Goal: Task Accomplishment & Management: Complete application form

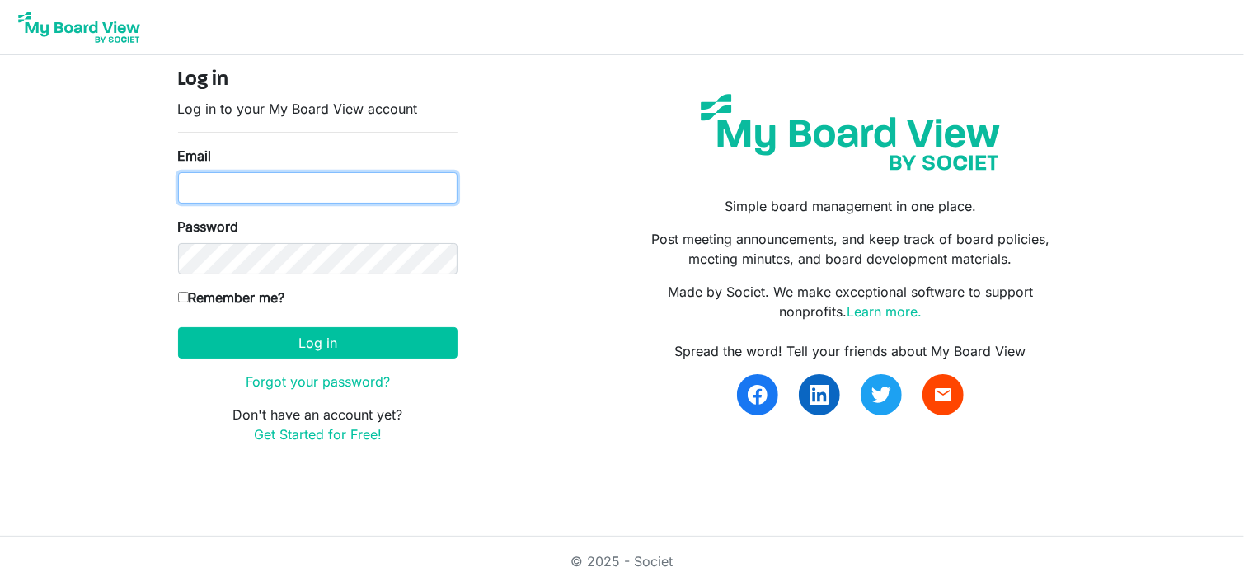
click at [303, 199] on input "Email" at bounding box center [317, 187] width 279 height 31
type input "mike@integralorg.ca"
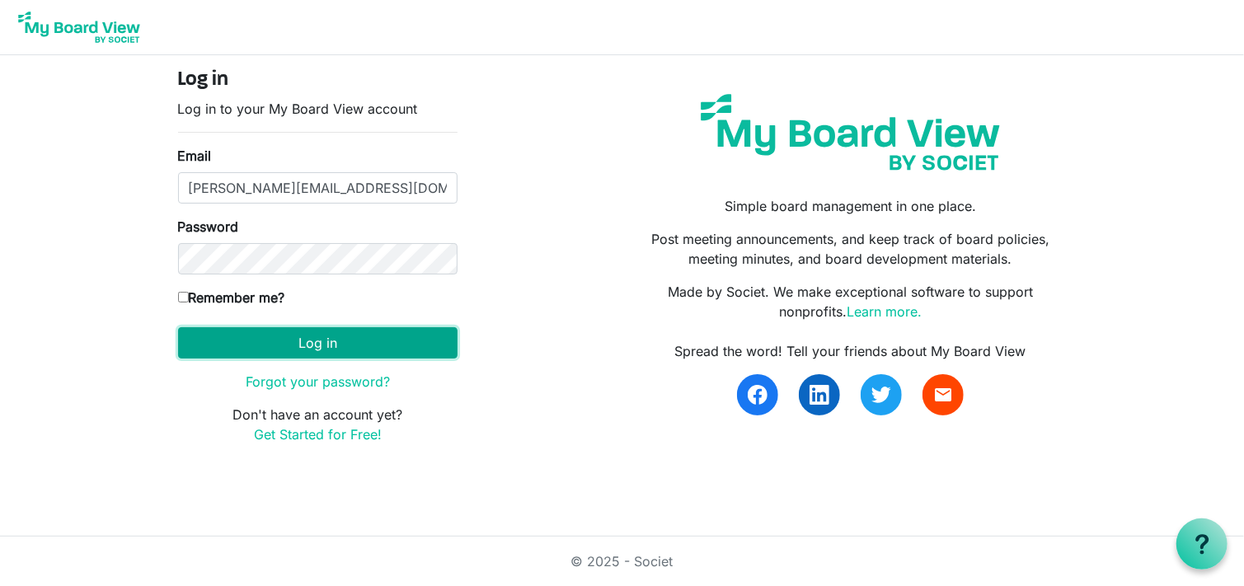
click at [425, 345] on button "Log in" at bounding box center [317, 342] width 279 height 31
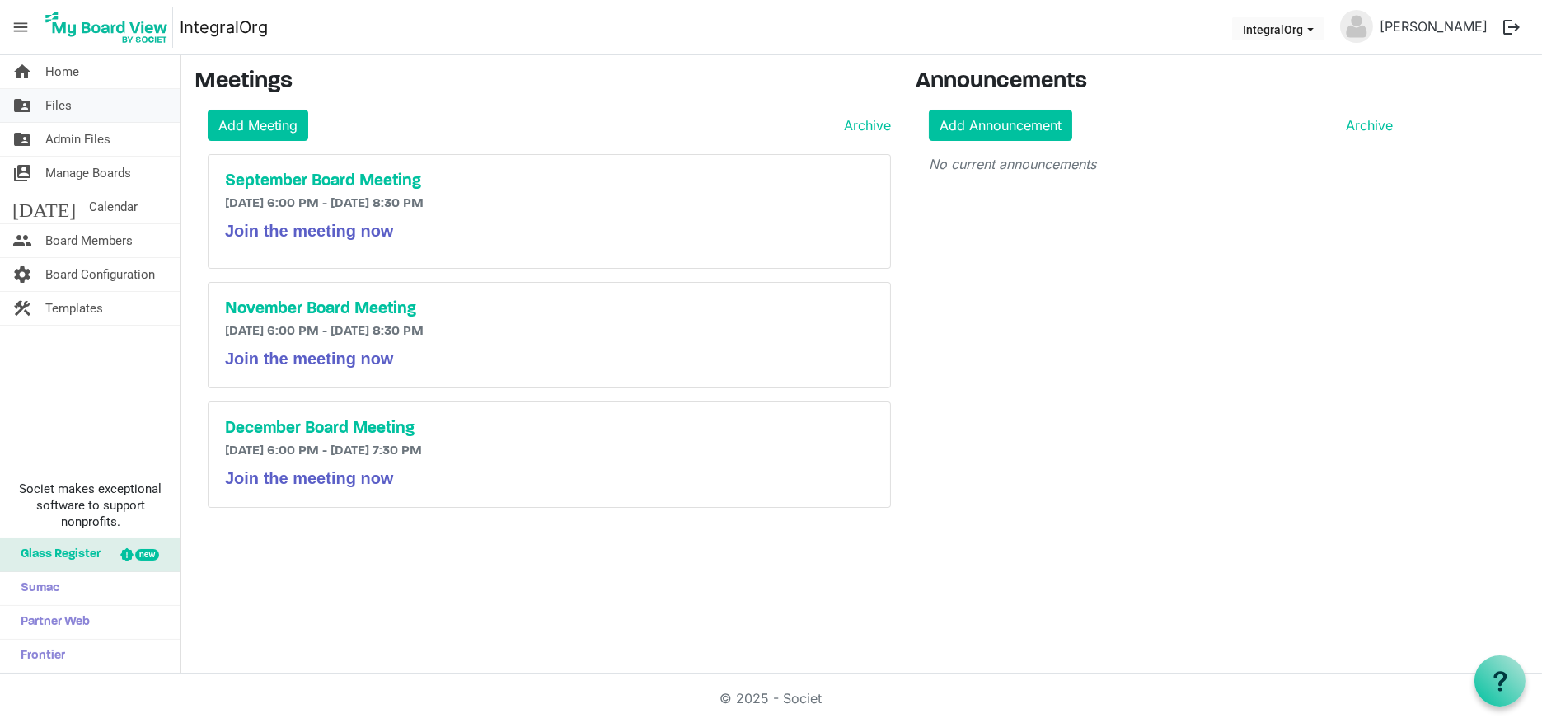
click at [84, 110] on link "folder_shared Files" at bounding box center [90, 105] width 181 height 33
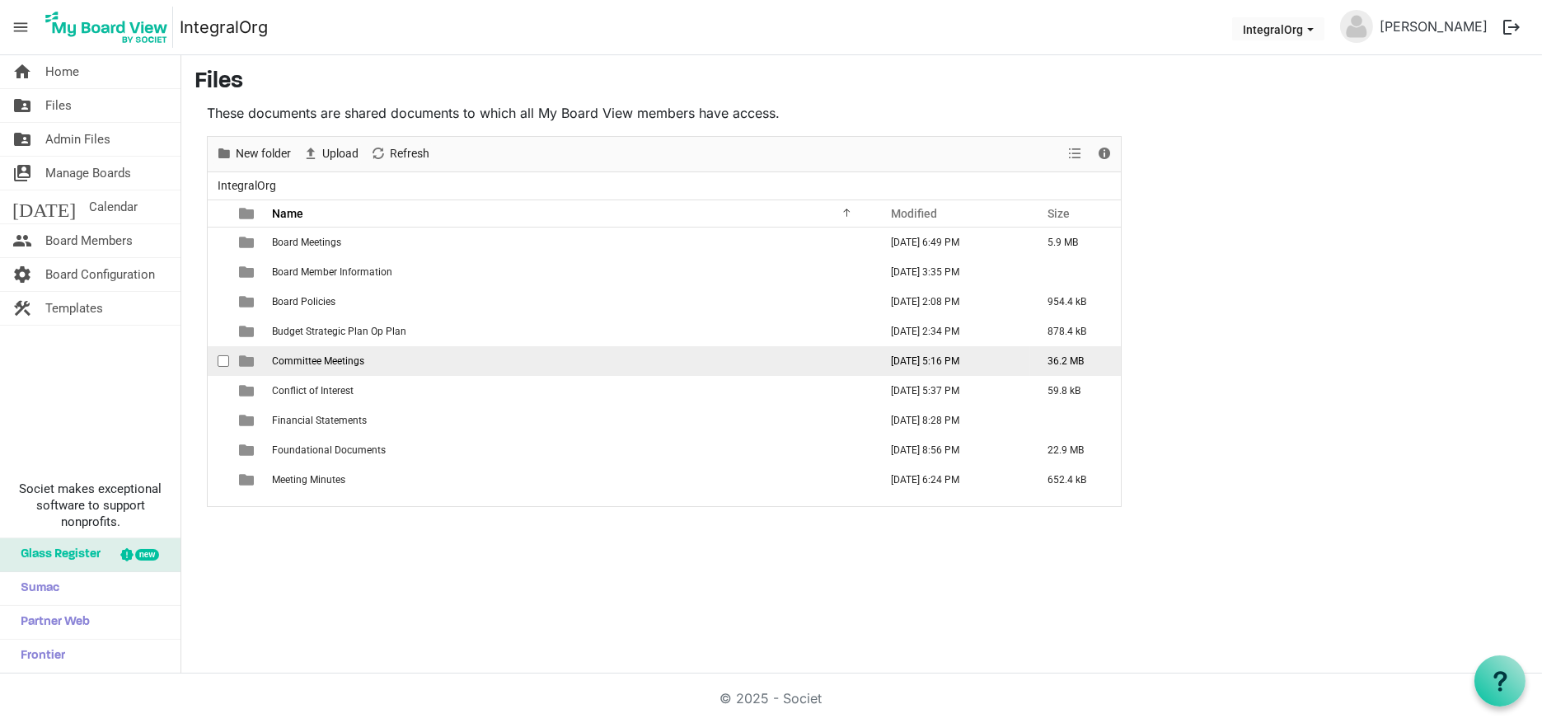
click at [324, 356] on span "Committee Meetings" at bounding box center [318, 361] width 92 height 12
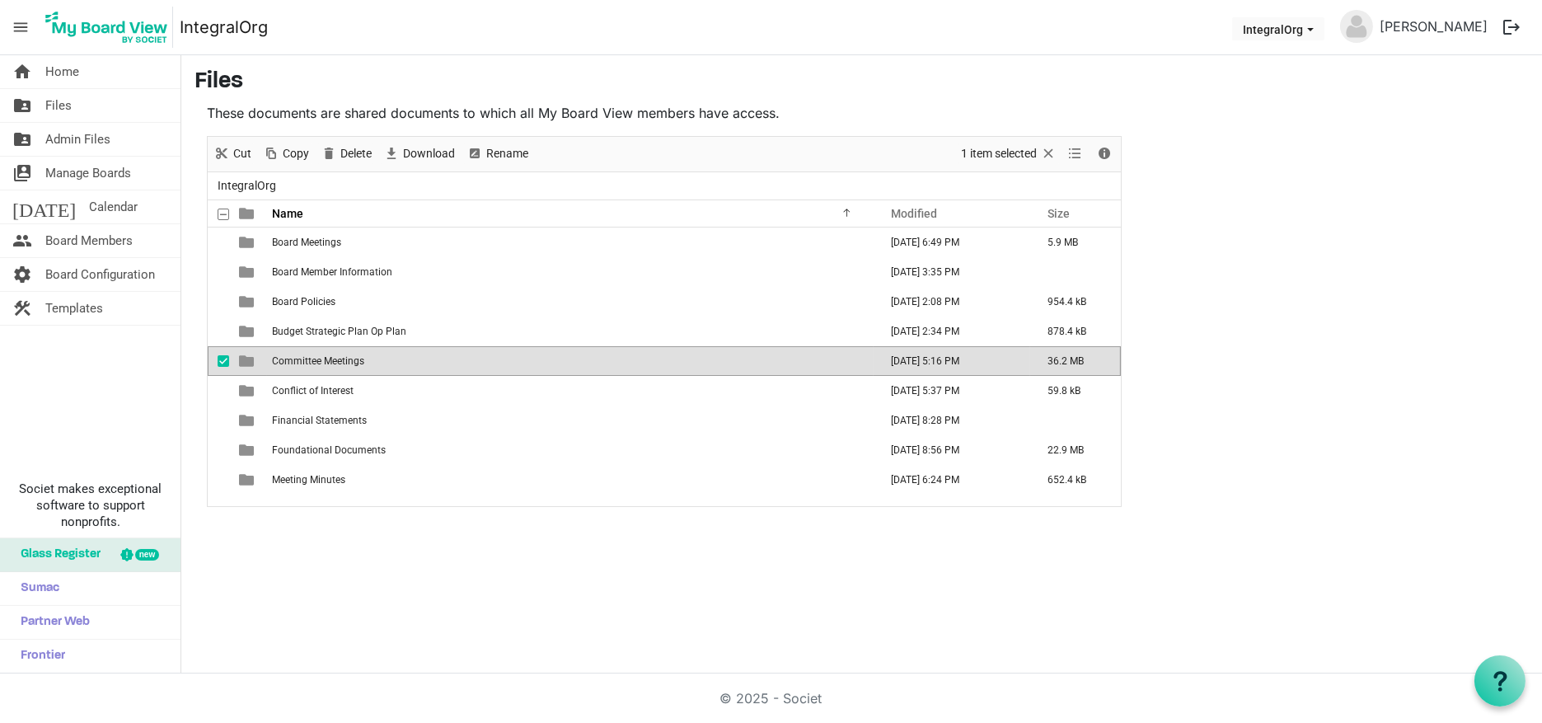
click at [324, 356] on span "Committee Meetings" at bounding box center [318, 361] width 92 height 12
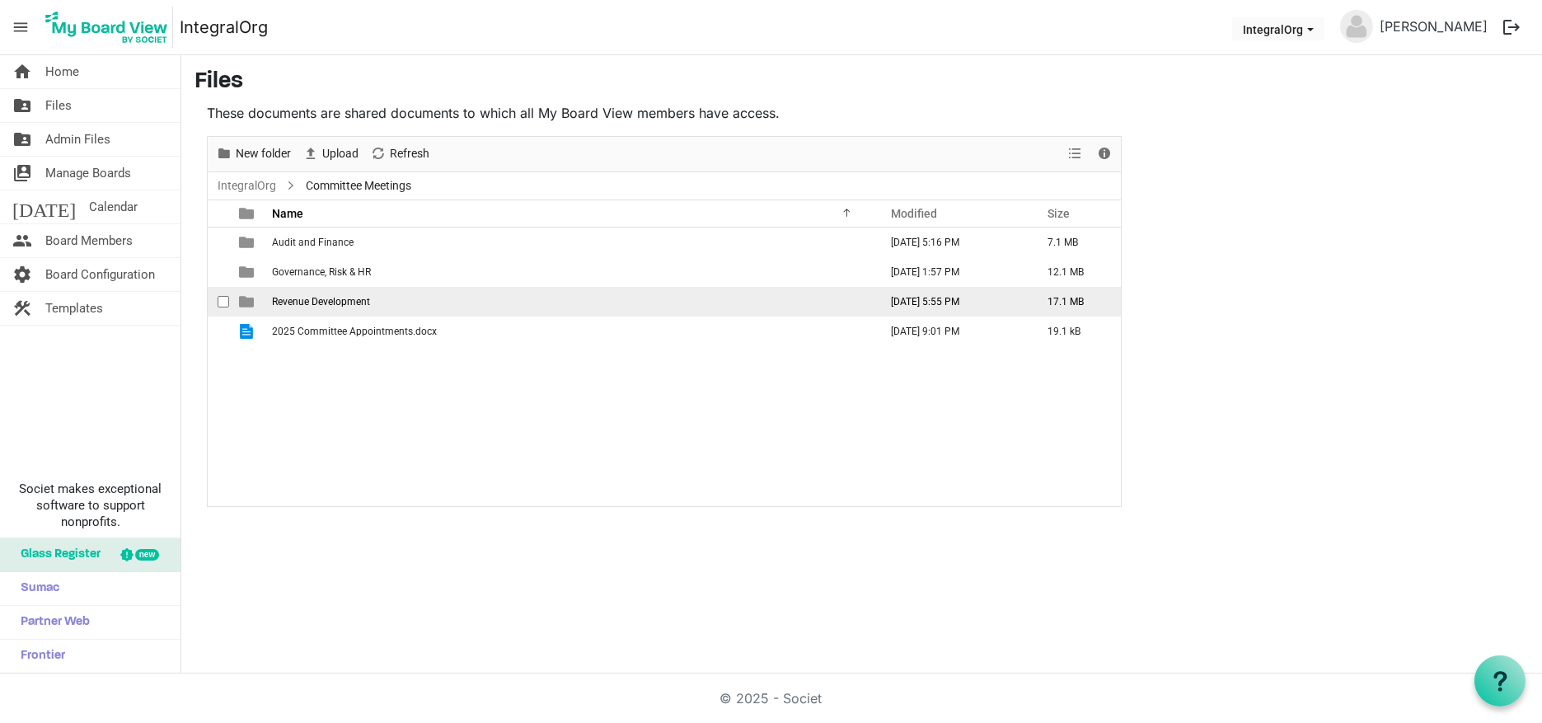
click at [322, 302] on span "Revenue Development" at bounding box center [321, 302] width 98 height 12
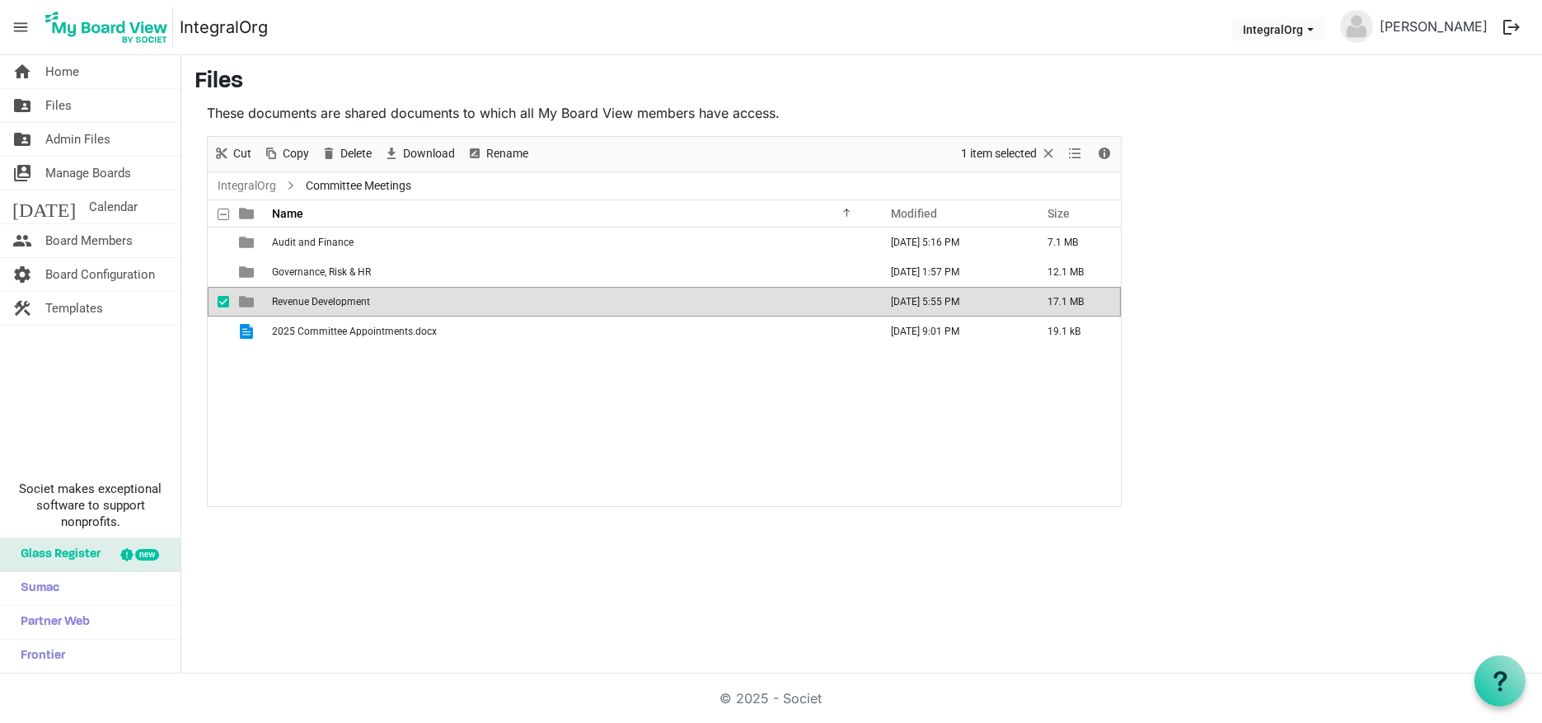
click at [322, 302] on span "Revenue Development" at bounding box center [321, 302] width 98 height 12
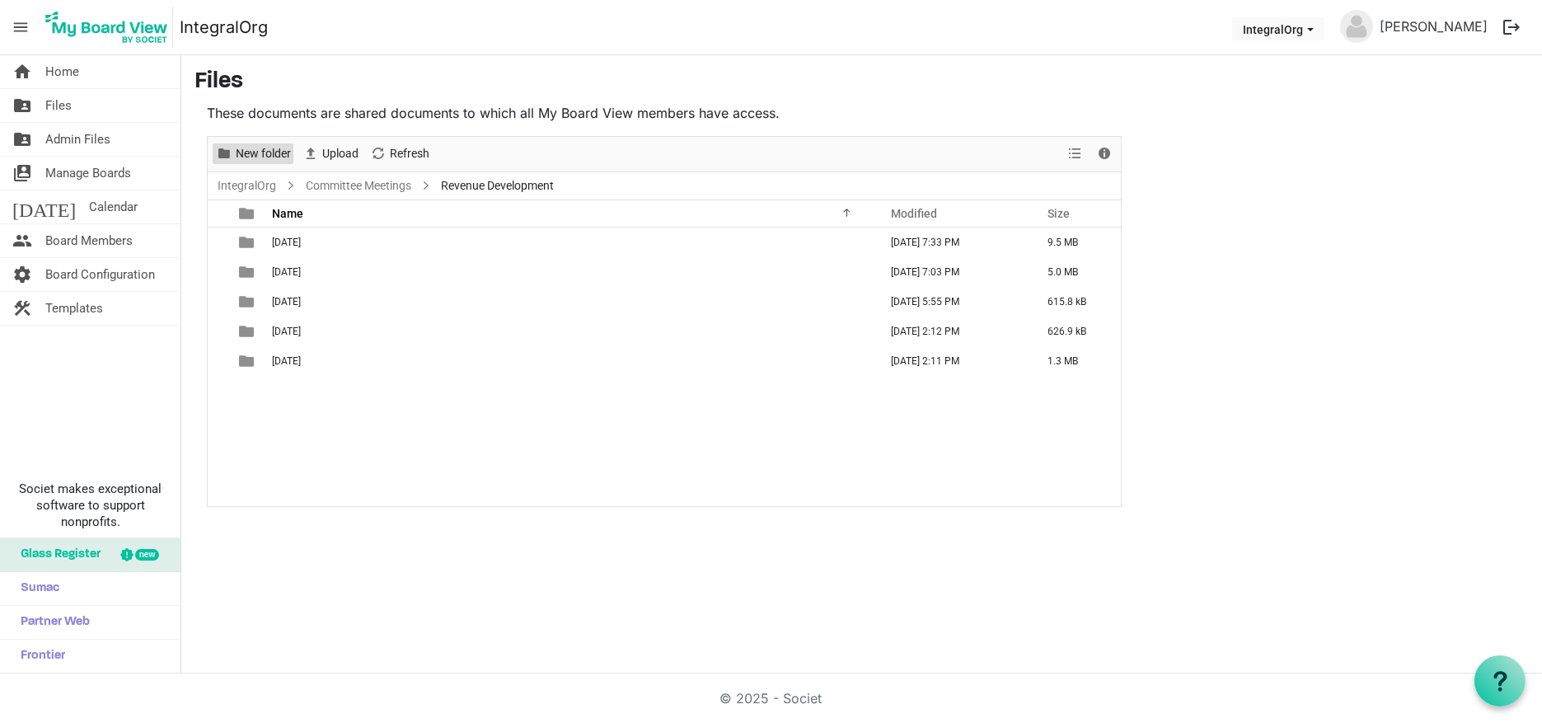
click at [248, 158] on span "New folder" at bounding box center [263, 153] width 59 height 21
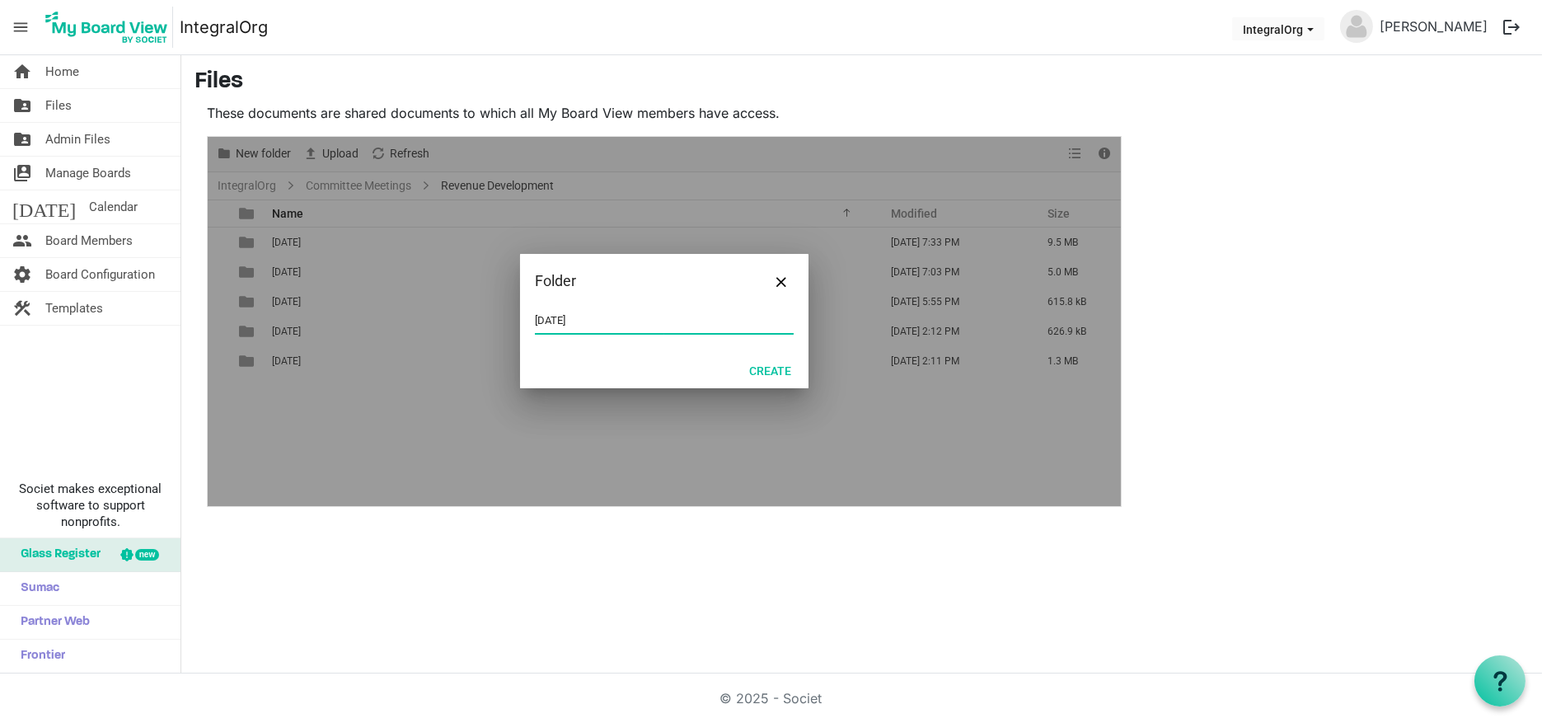
type input "August 11 2025"
click at [748, 350] on div "August 11 2025" at bounding box center [664, 330] width 288 height 44
click at [762, 360] on button "Create" at bounding box center [770, 370] width 63 height 23
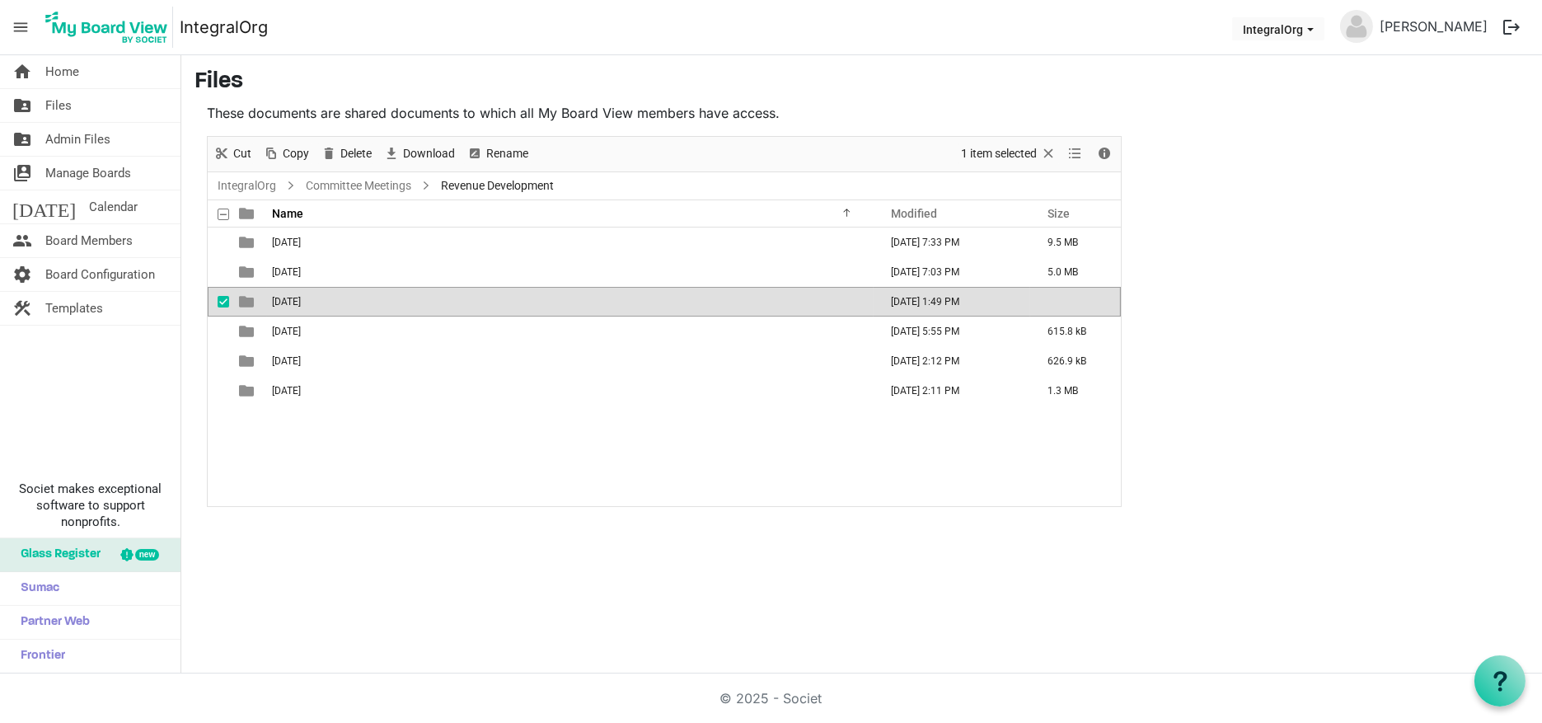
click at [313, 293] on td "August 11 2025" at bounding box center [570, 302] width 607 height 30
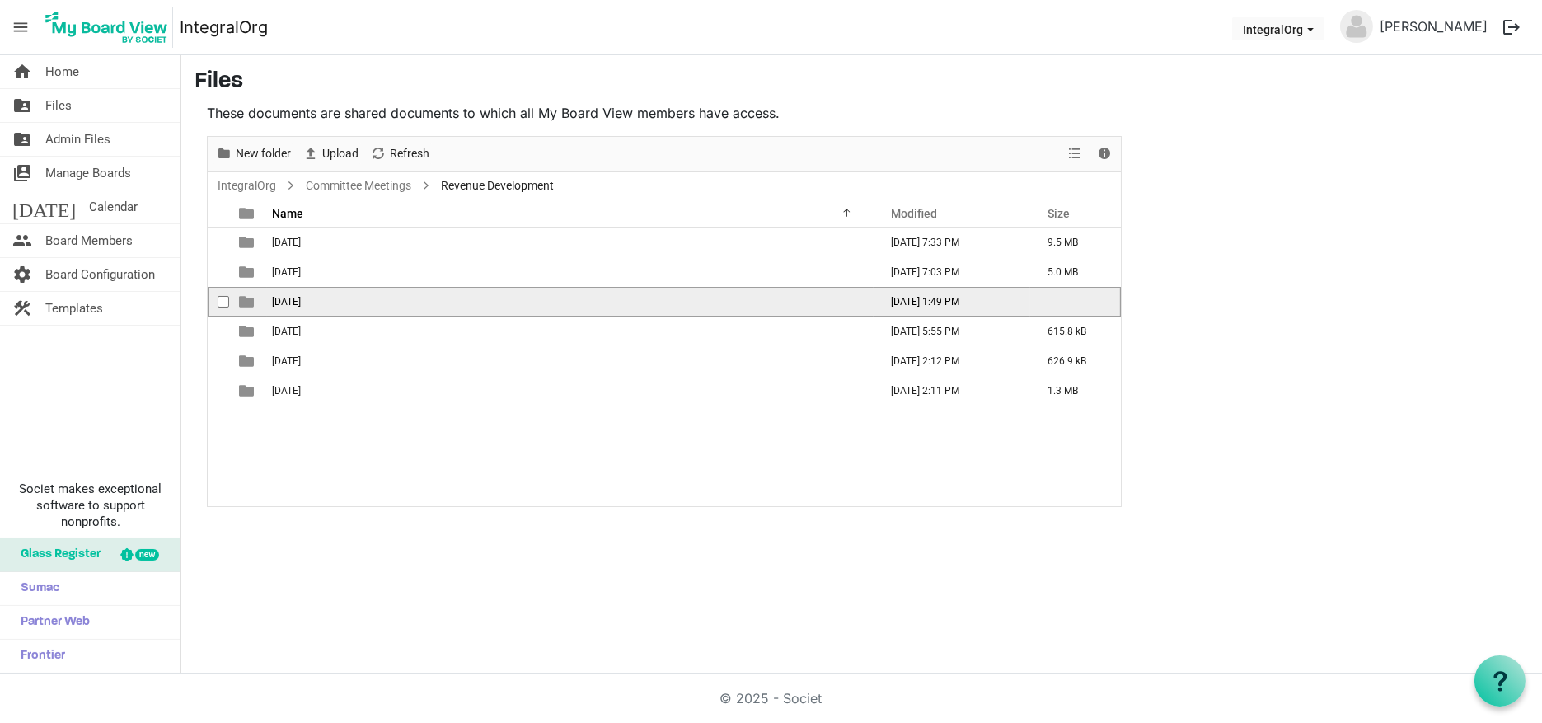
click at [313, 293] on td "August 11 2025" at bounding box center [570, 302] width 607 height 30
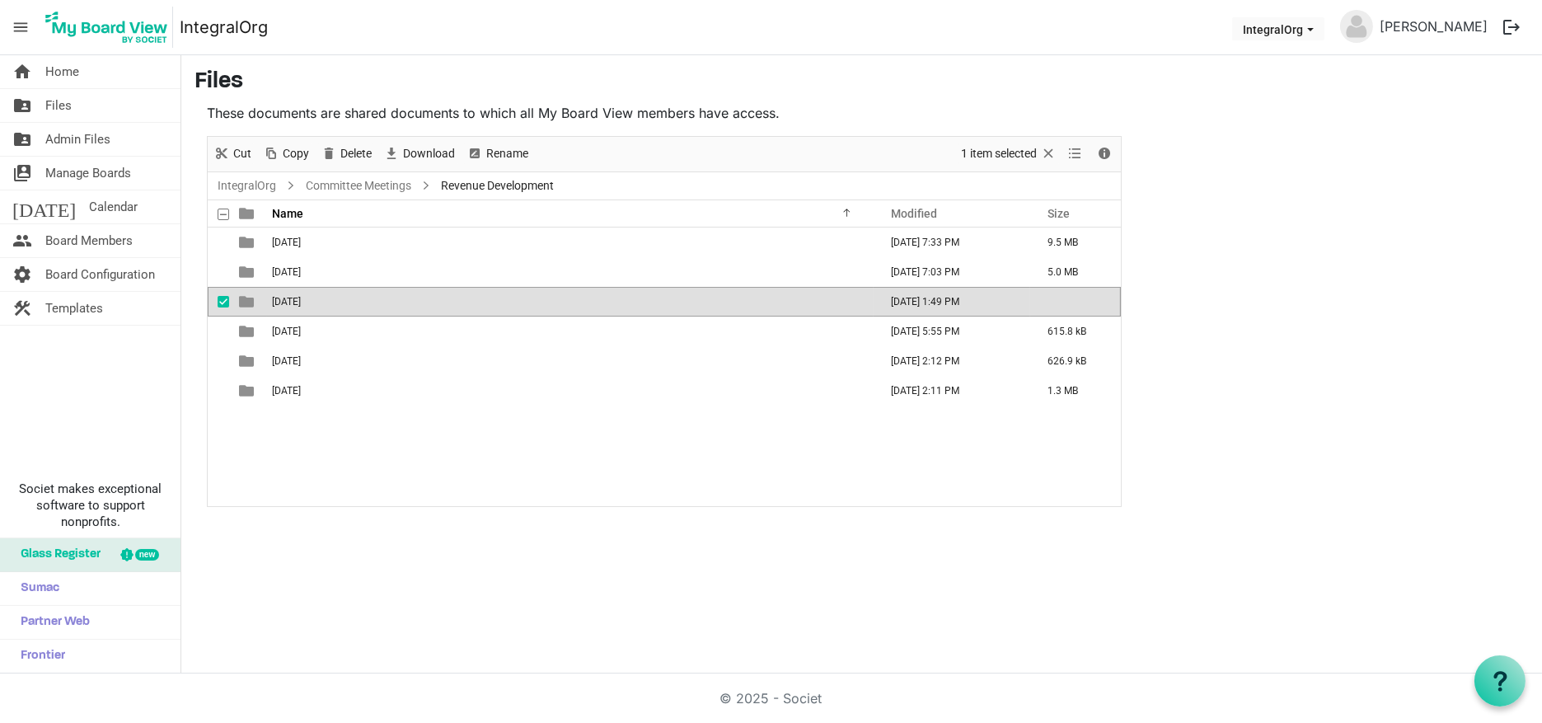
click at [313, 293] on td "August 11 2025" at bounding box center [570, 302] width 607 height 30
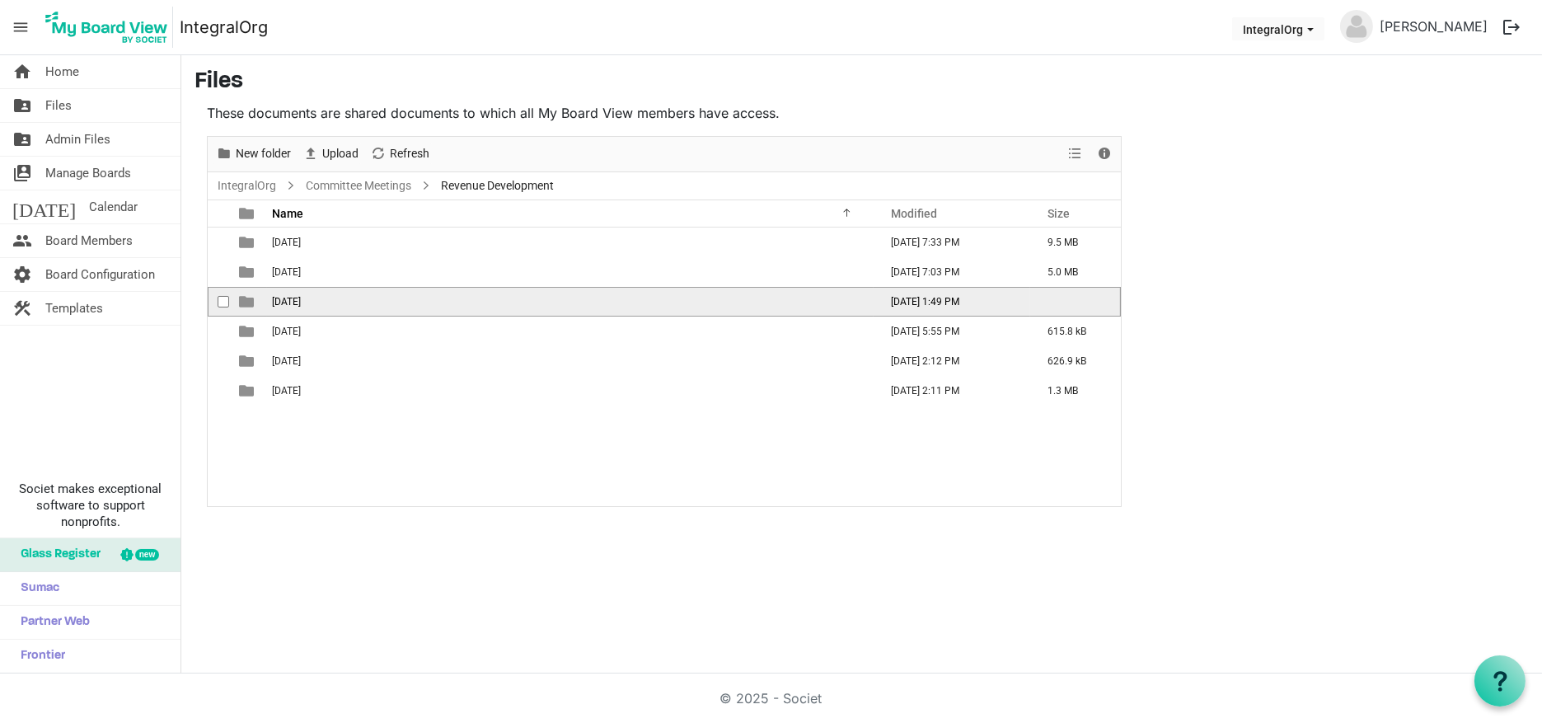
click at [313, 293] on td "August 11 2025" at bounding box center [570, 302] width 607 height 30
click at [0, 0] on div at bounding box center [0, 0] width 0 height 0
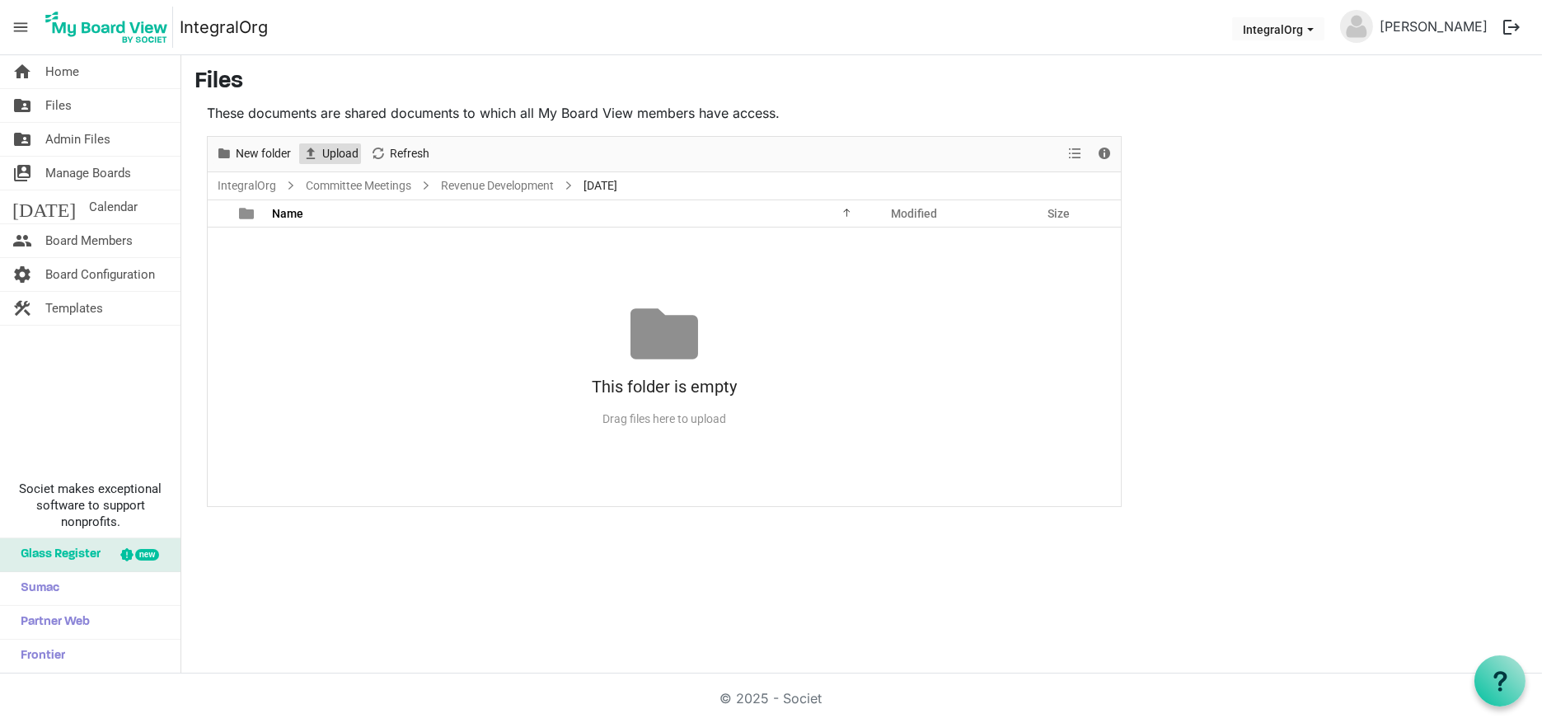
click at [331, 148] on span "Upload" at bounding box center [341, 153] width 40 height 21
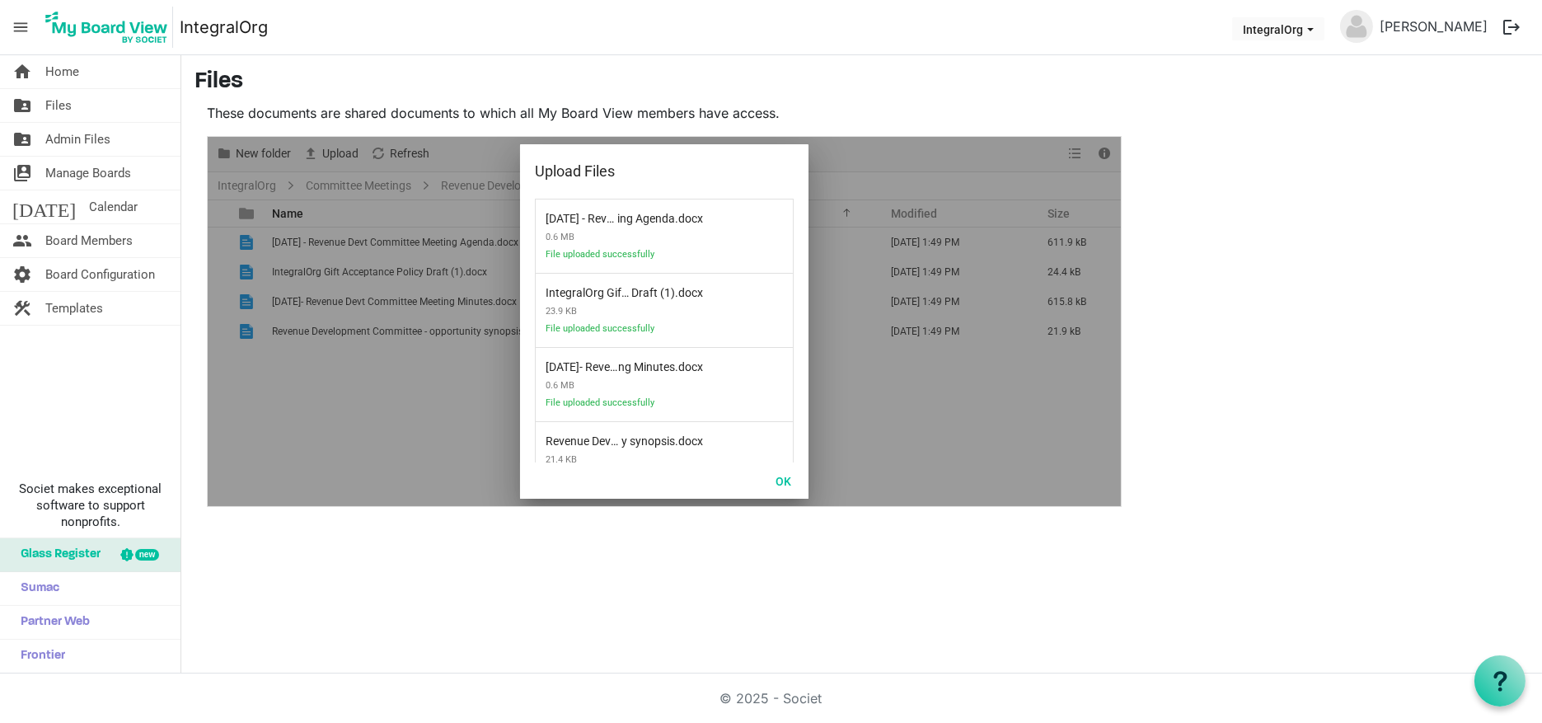
click at [382, 603] on div "home Home folder_shared Files folder_shared Admin Files switch_account Manage B…" at bounding box center [771, 364] width 1542 height 618
click at [796, 481] on button "OK" at bounding box center [783, 480] width 37 height 23
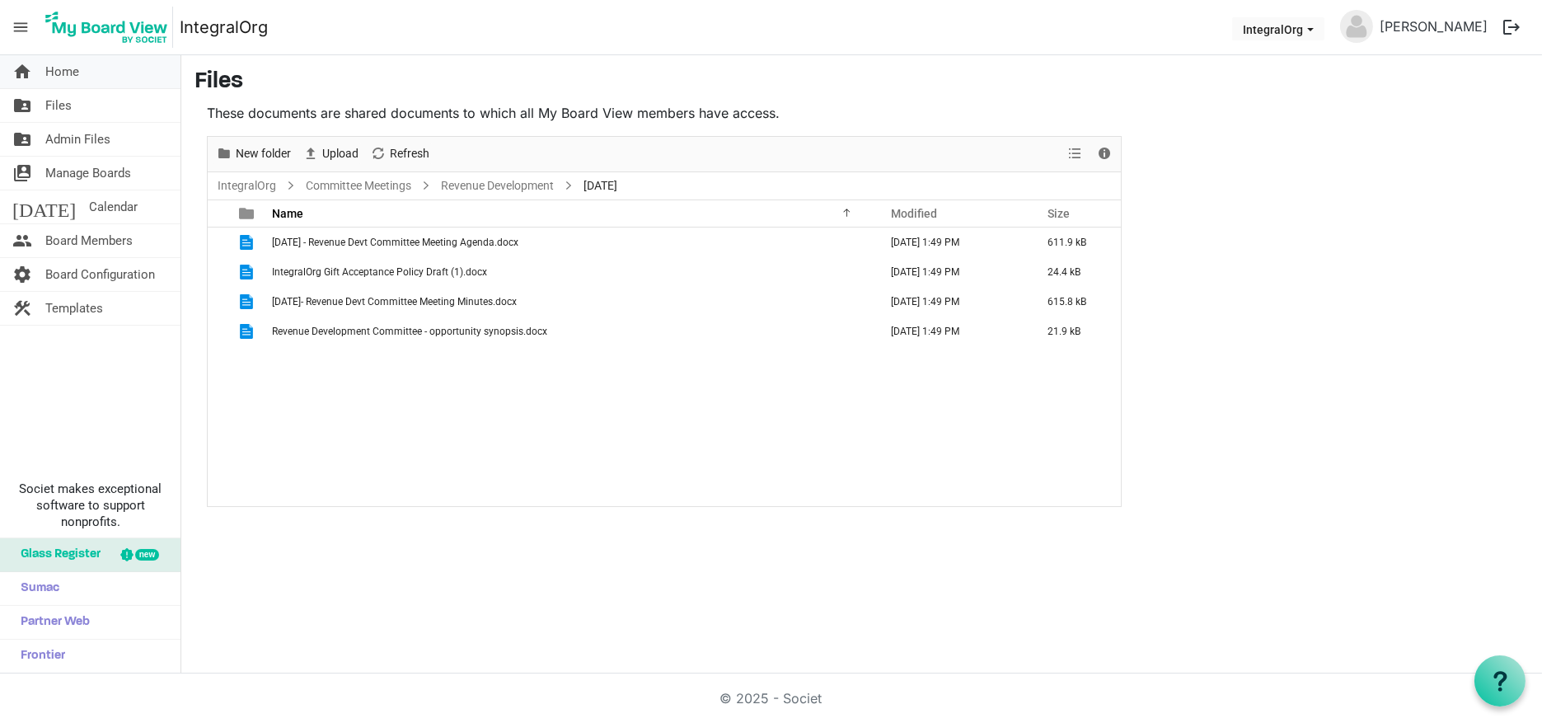
click at [62, 75] on span "Home" at bounding box center [62, 71] width 34 height 33
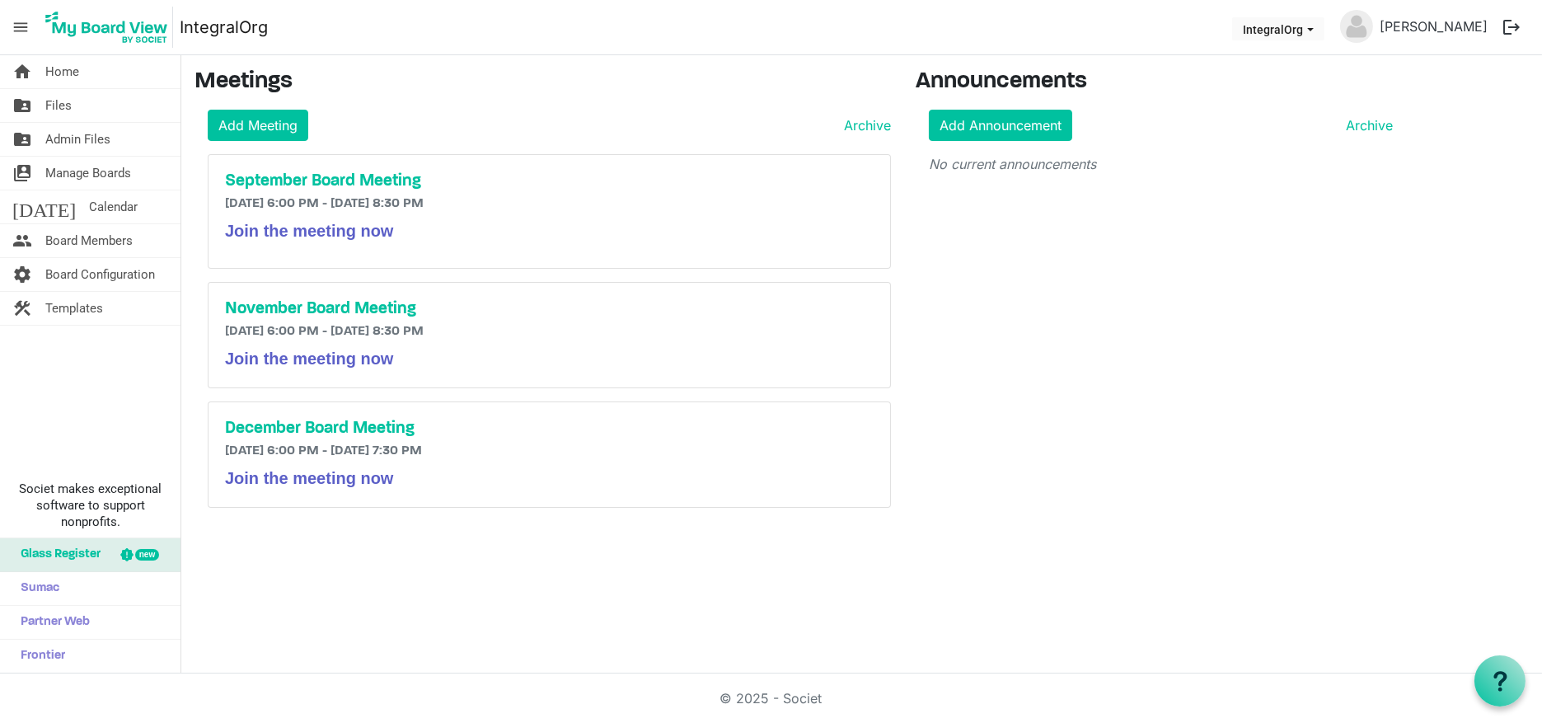
click at [246, 106] on div "Meetings Add Meeting Archive September Board Meeting 9/23/2025 6:00 PM - 9/23/2…" at bounding box center [542, 294] width 721 height 453
click at [252, 126] on link "Add Meeting" at bounding box center [258, 125] width 101 height 31
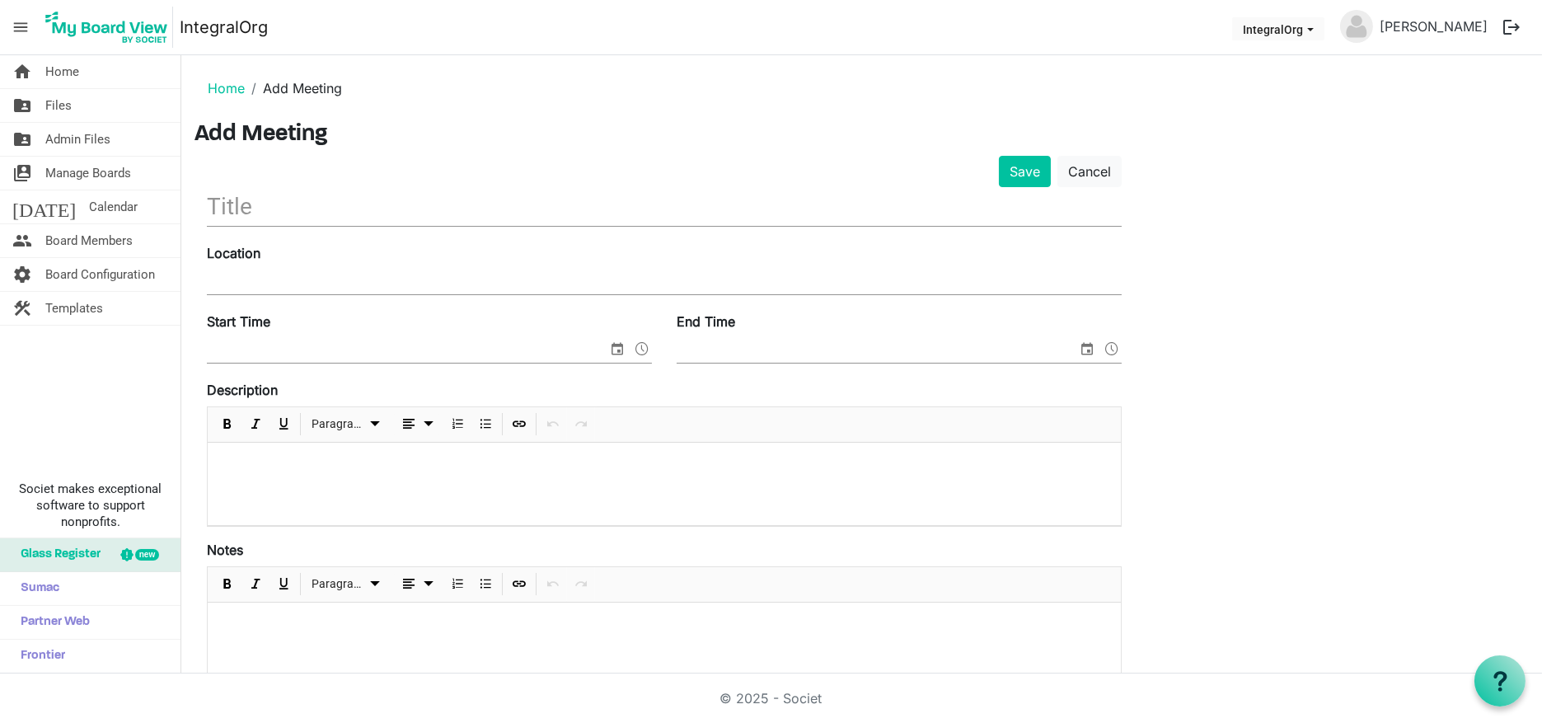
click at [268, 202] on input "text" at bounding box center [664, 206] width 915 height 39
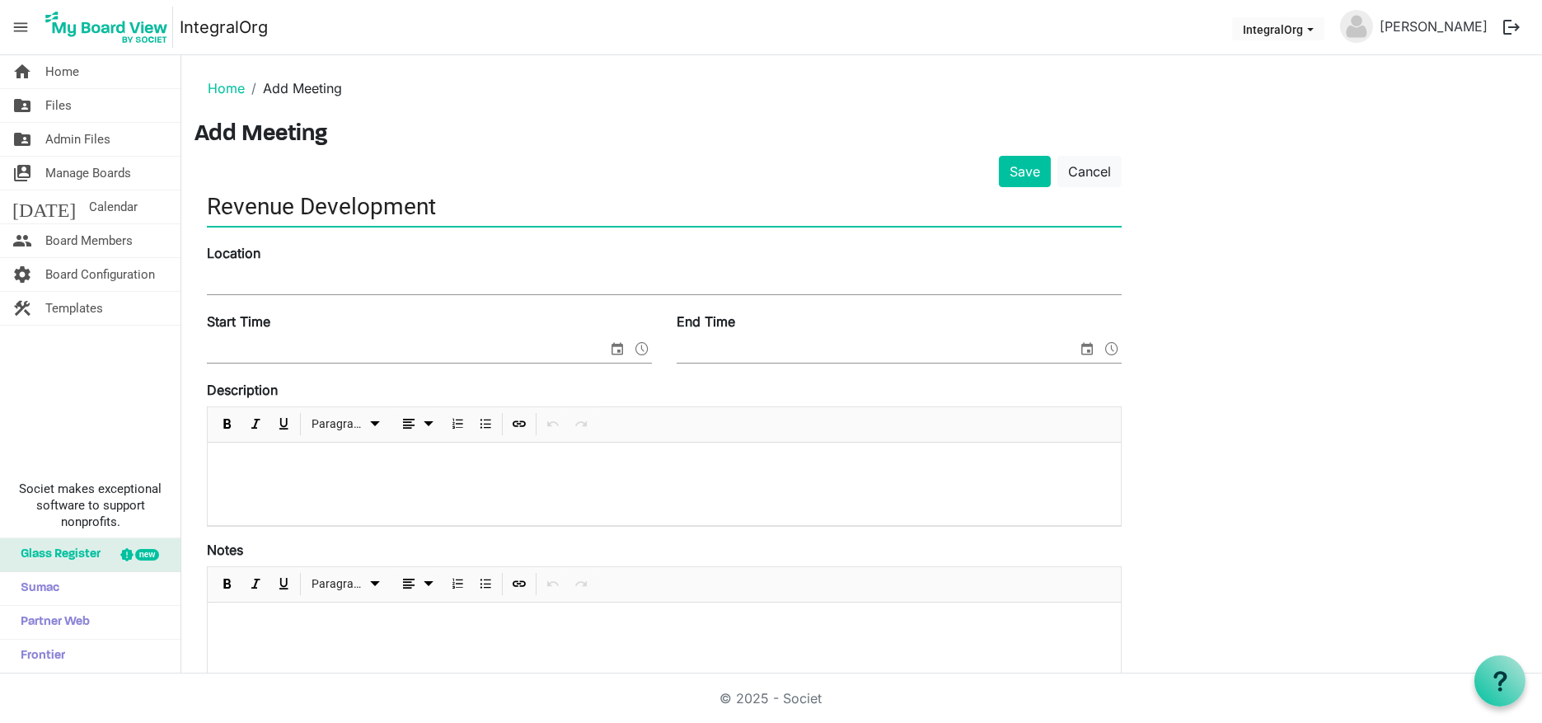
type input "Revenue Development"
click at [237, 275] on input "Location" at bounding box center [664, 282] width 915 height 25
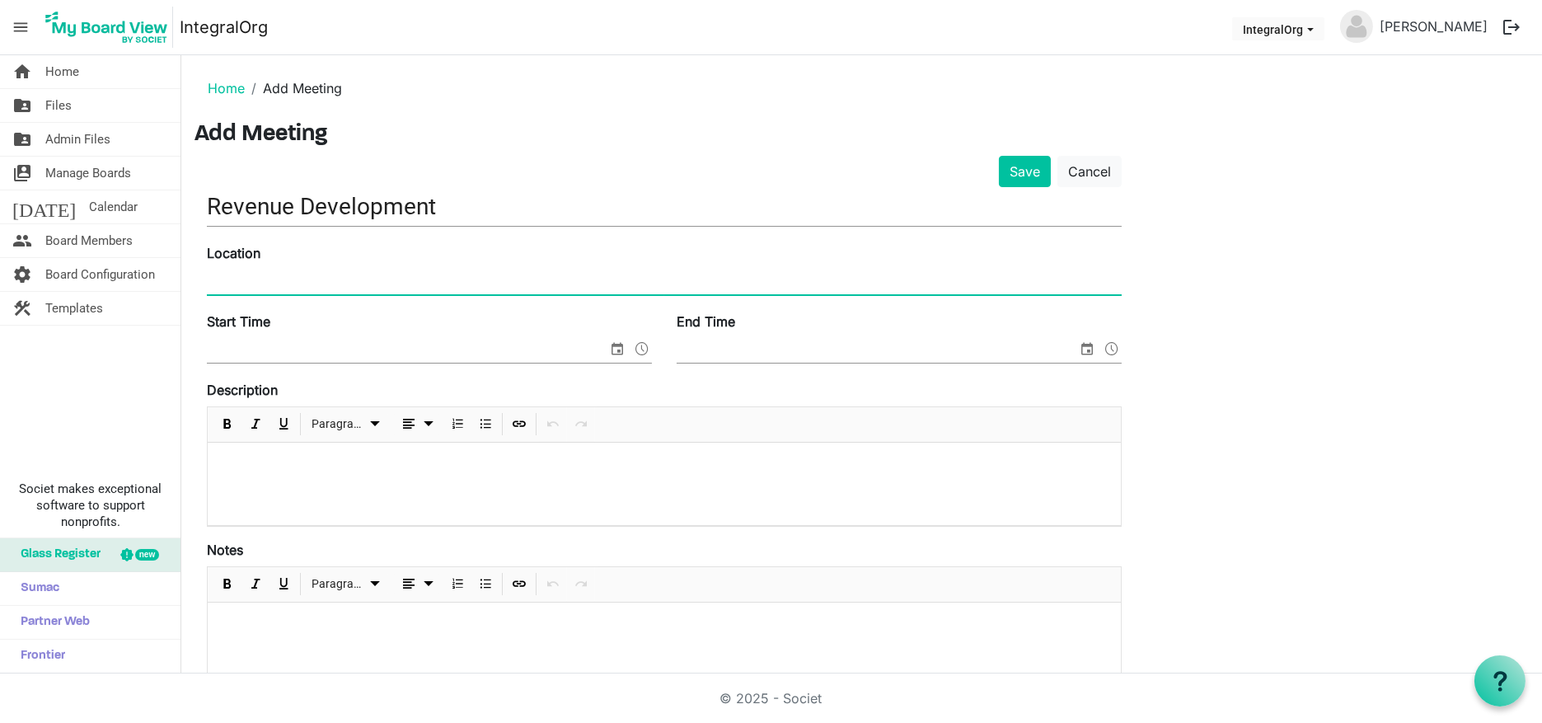
type input "Teams"
click at [263, 460] on p at bounding box center [664, 464] width 887 height 17
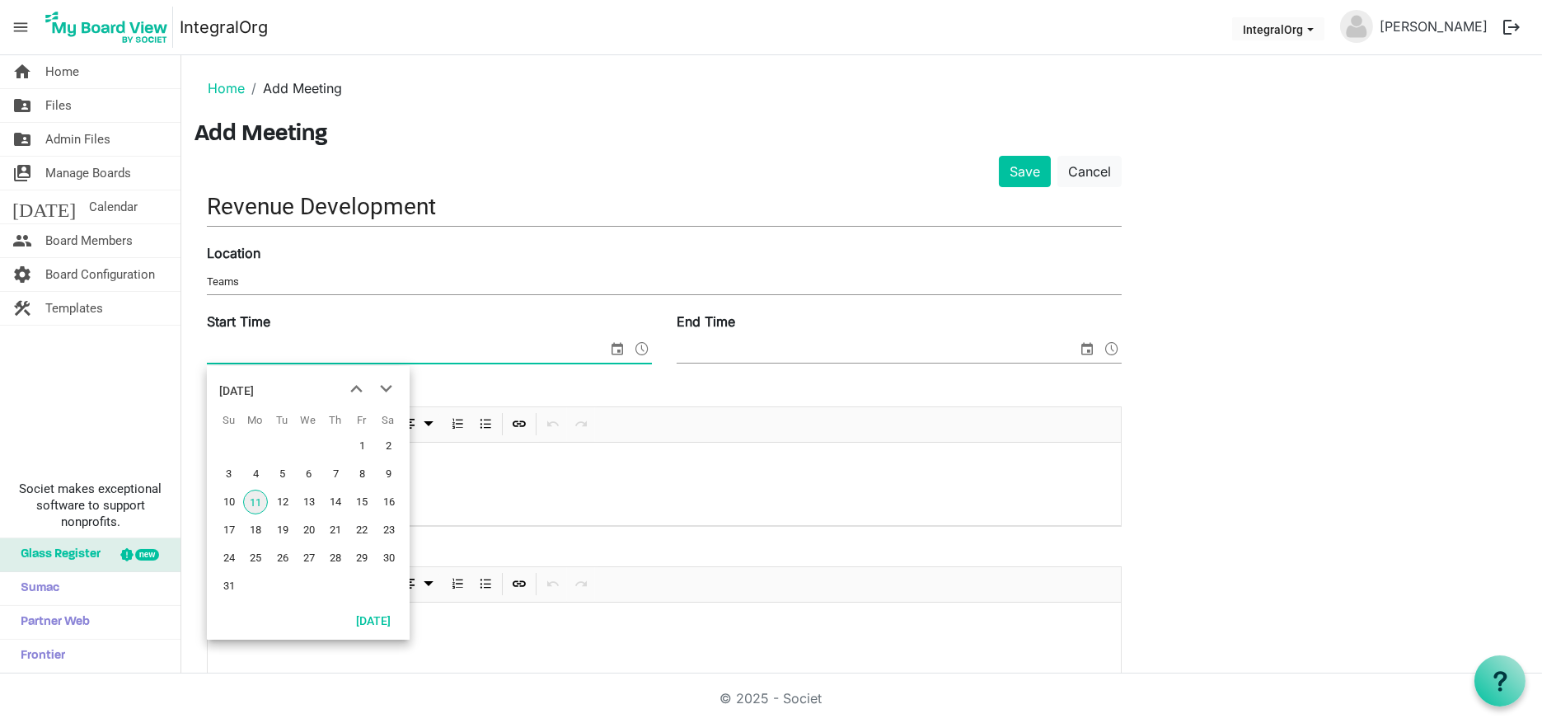
click at [617, 343] on span "select" at bounding box center [617, 348] width 20 height 21
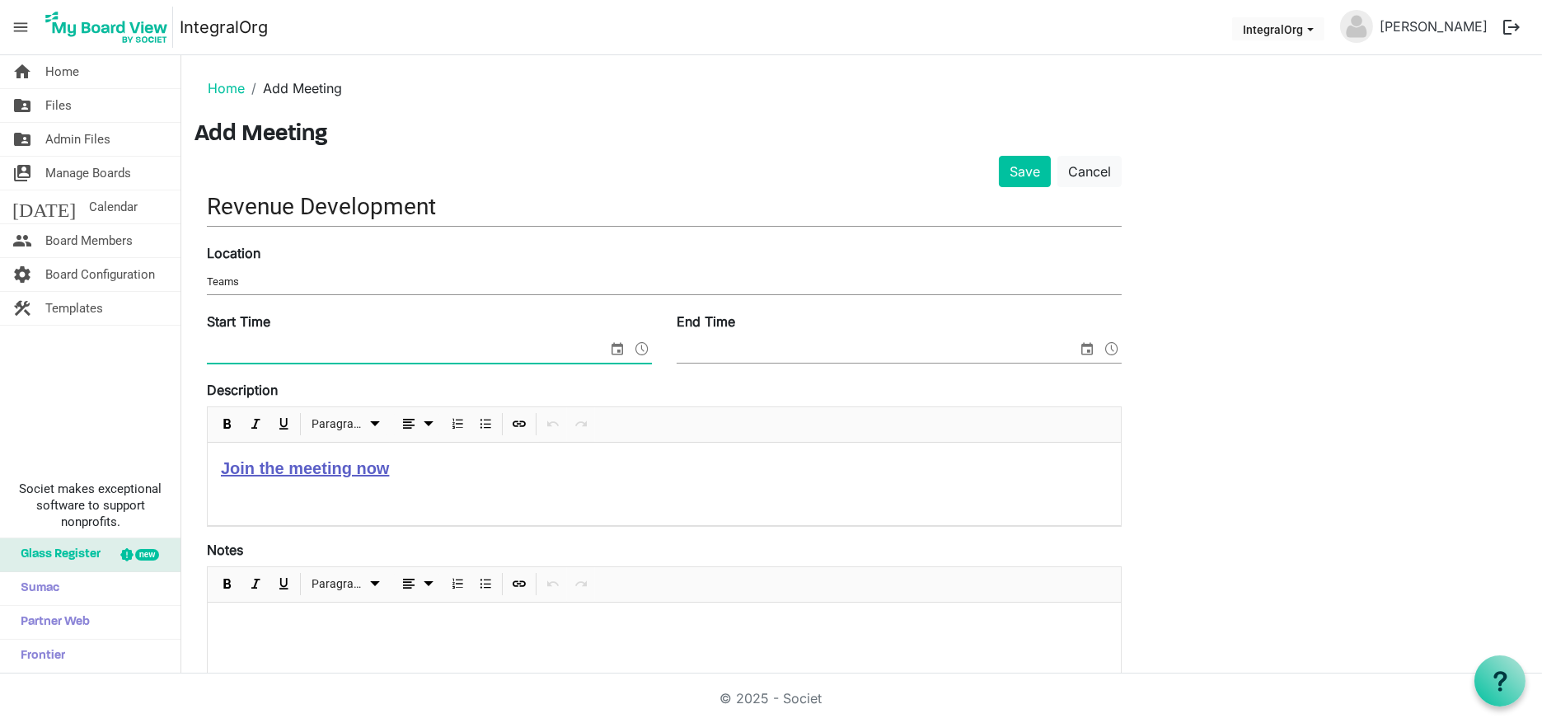
click at [642, 342] on span at bounding box center [642, 348] width 20 height 21
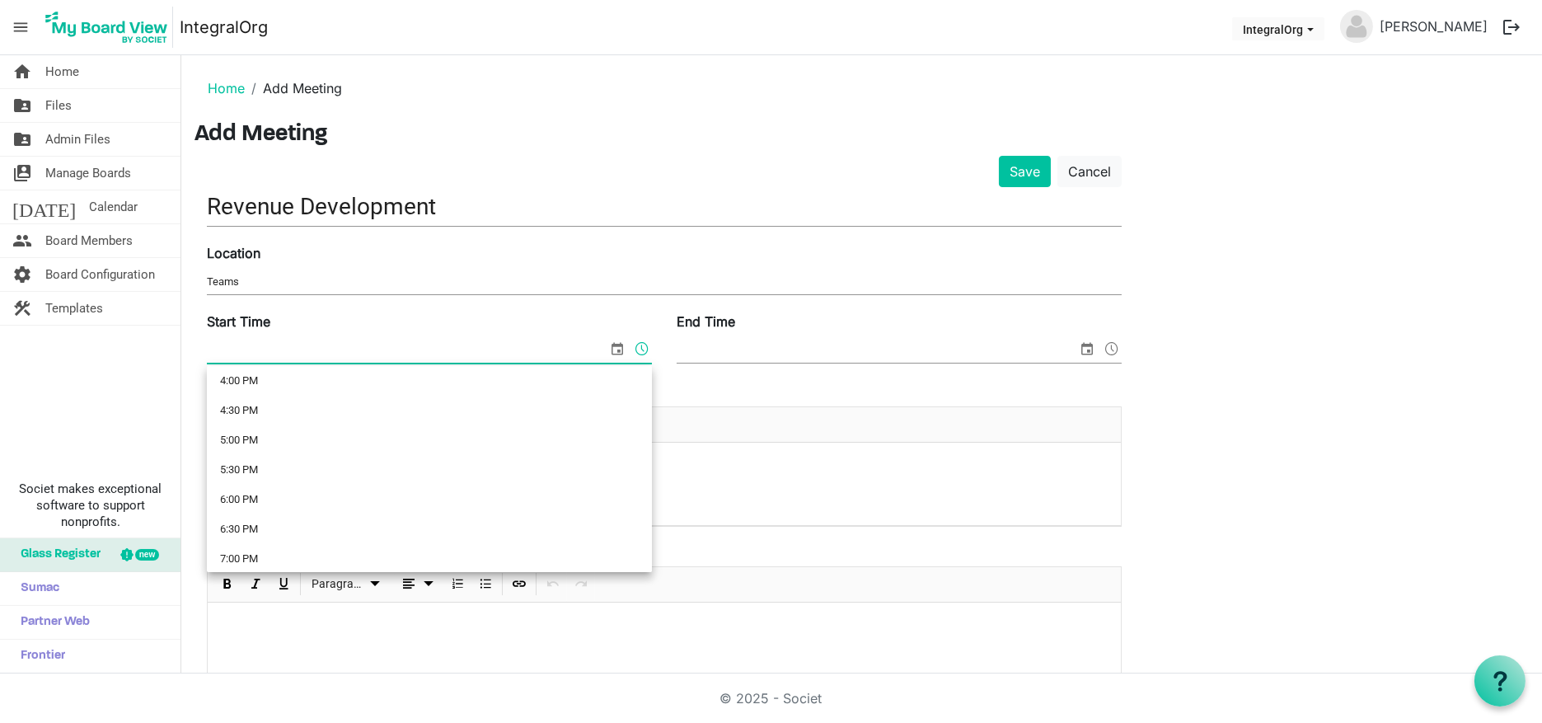
scroll to position [972, 0]
click at [265, 417] on li "5:00 PM" at bounding box center [429, 425] width 445 height 30
type input "8/11/2025 5:00 PM"
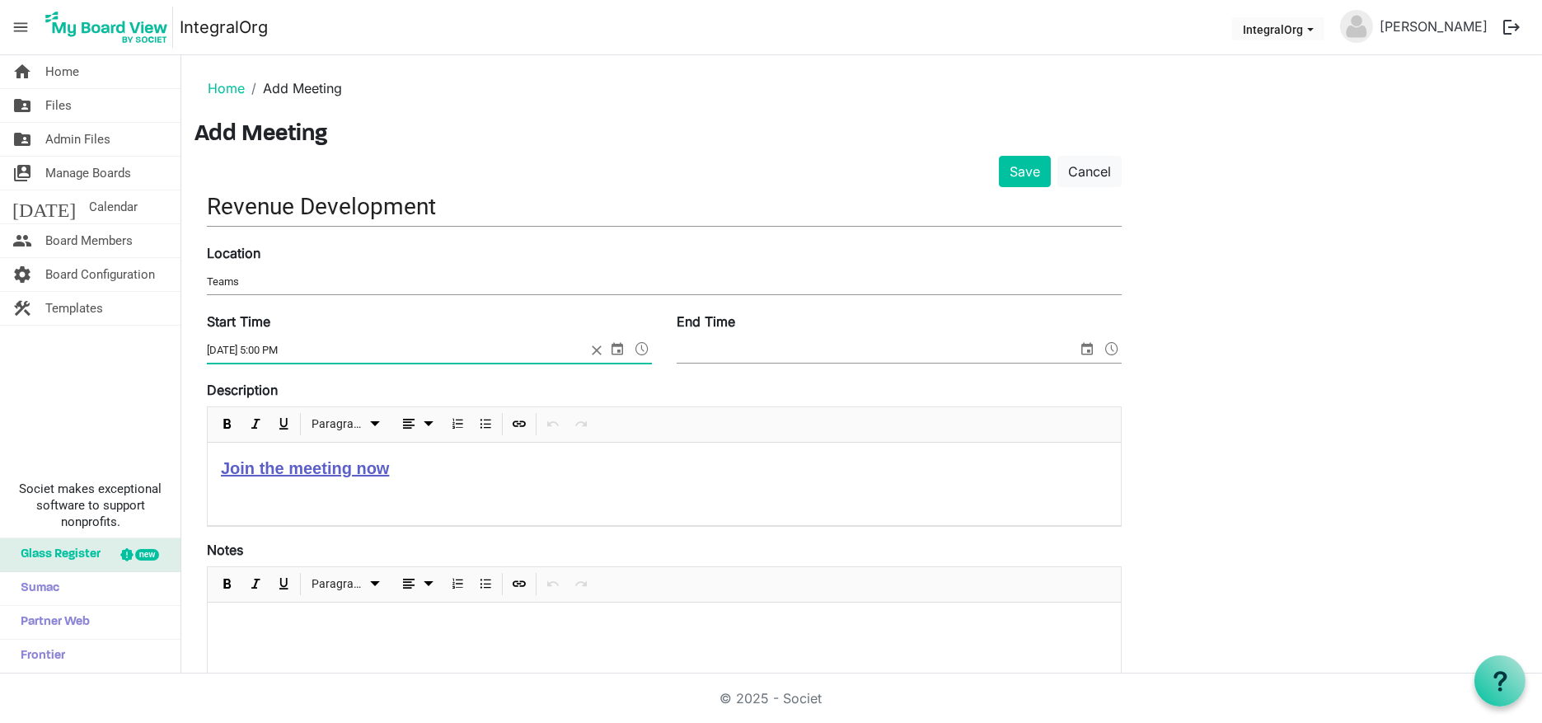
click at [1113, 349] on span at bounding box center [1112, 348] width 20 height 21
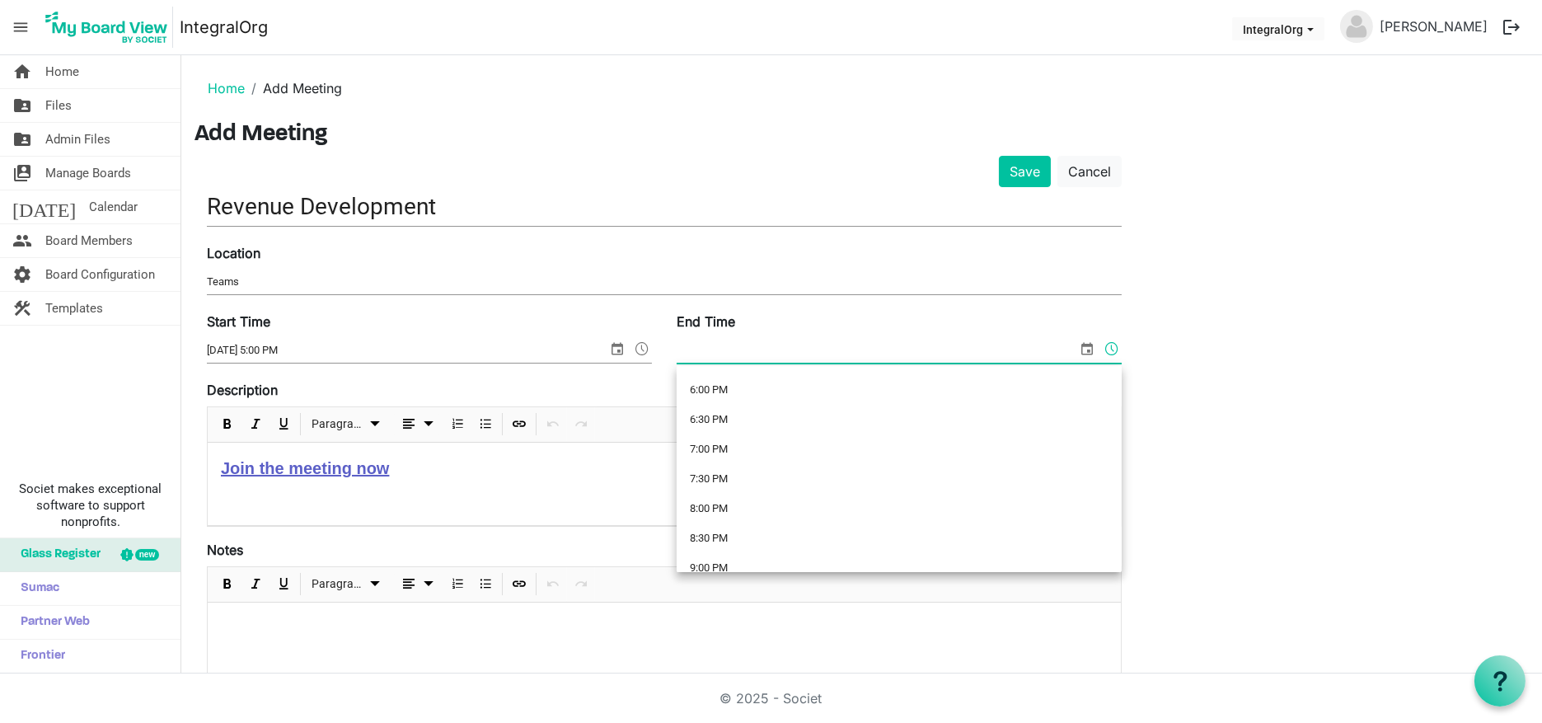
scroll to position [1073, 0]
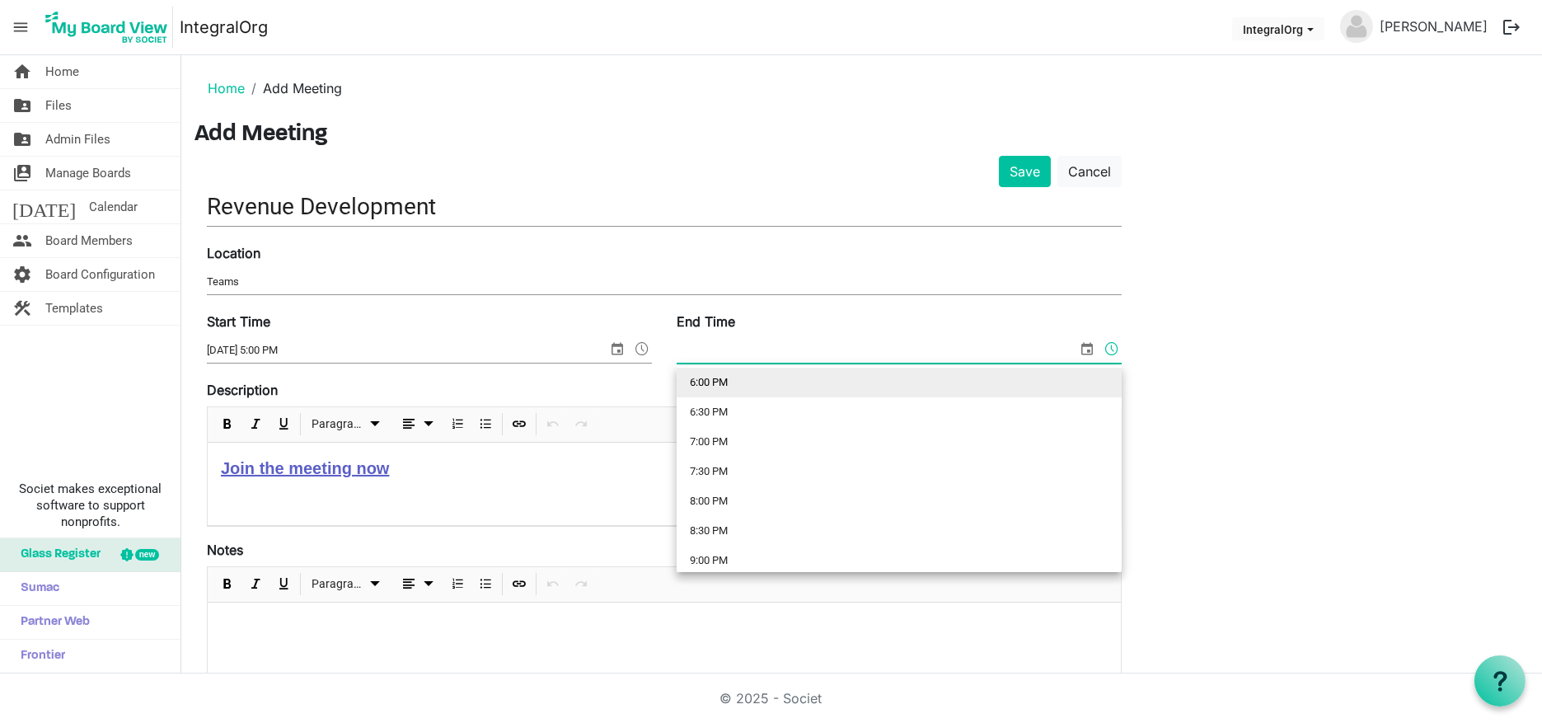
click at [703, 373] on li "6:00 PM" at bounding box center [899, 383] width 445 height 30
type input "8/11/2025 6:00 PM"
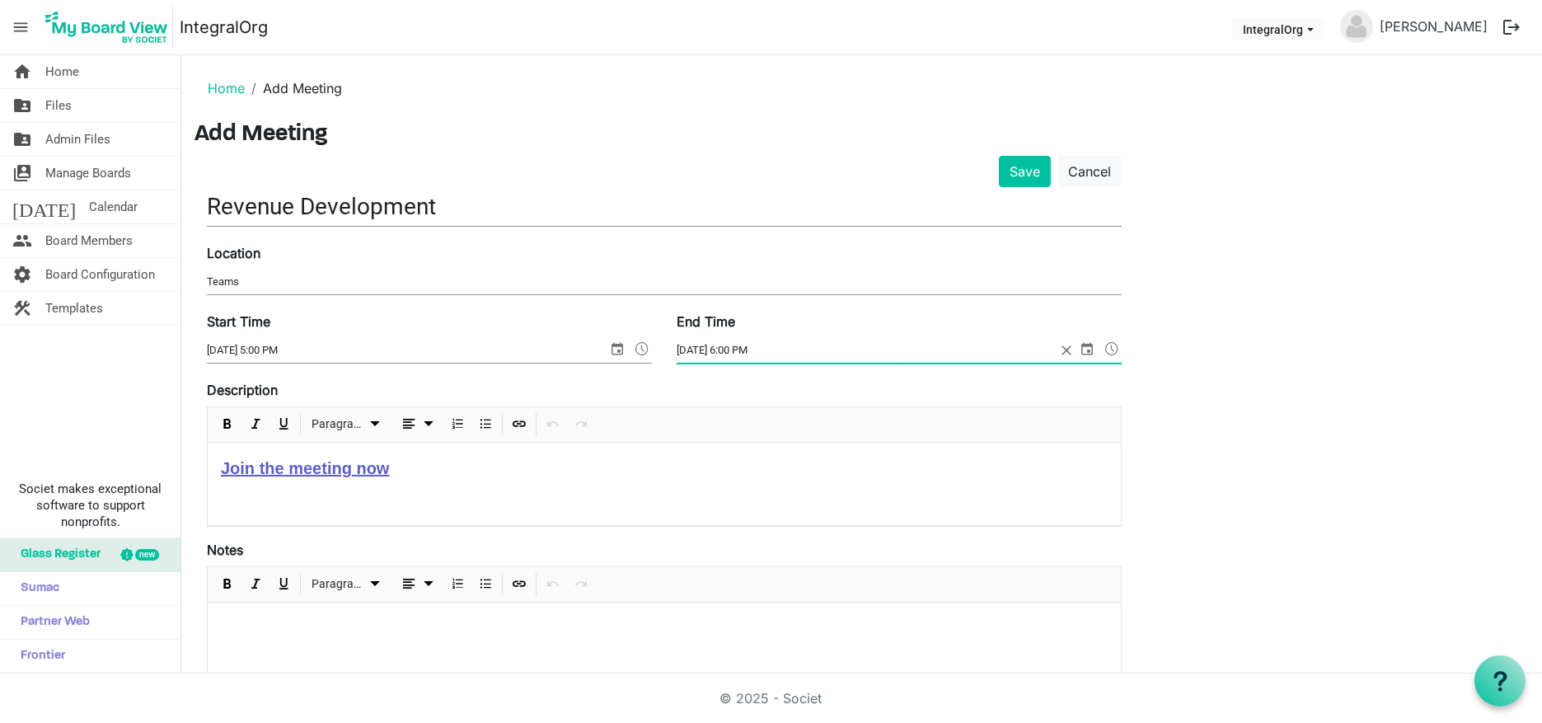
scroll to position [371, 0]
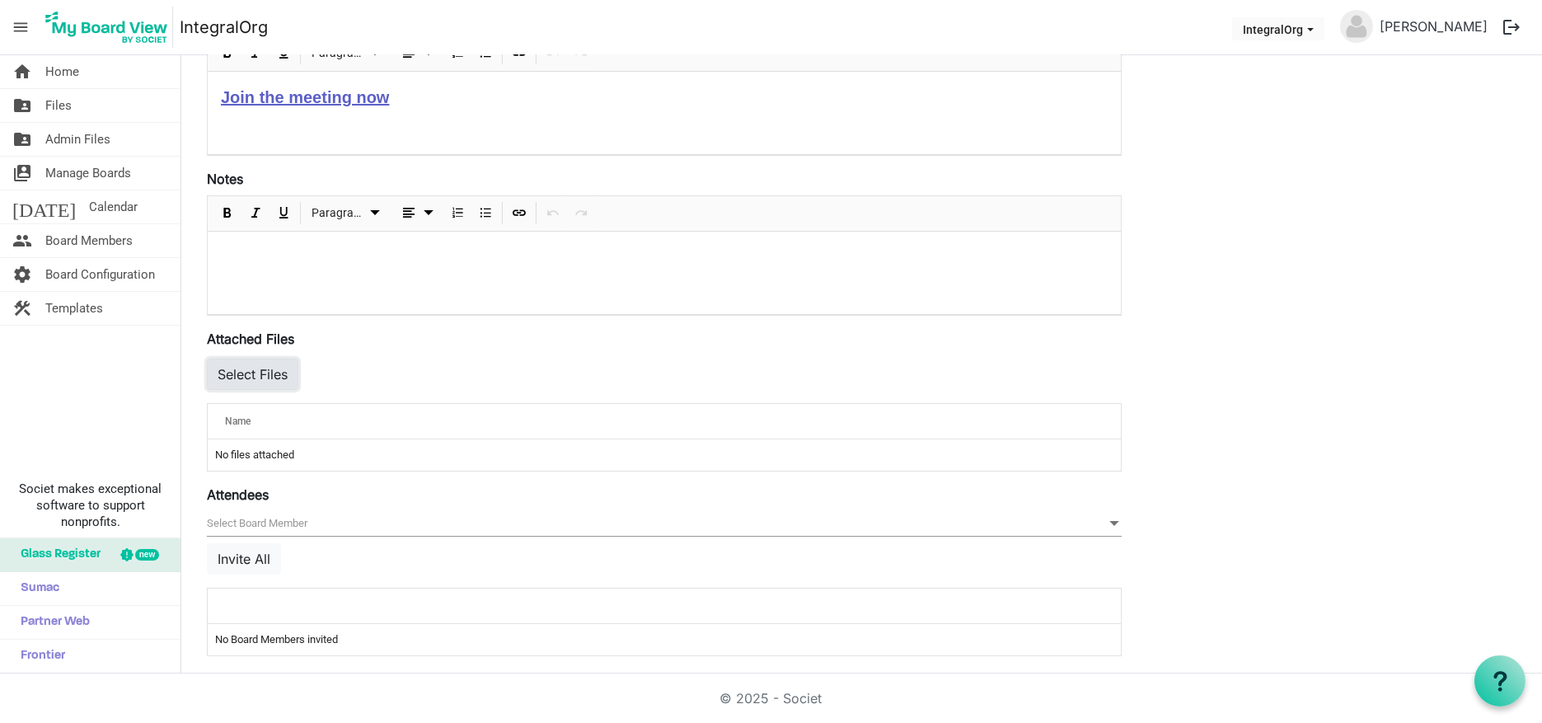
click at [251, 364] on button "Select Files" at bounding box center [252, 374] width 91 height 31
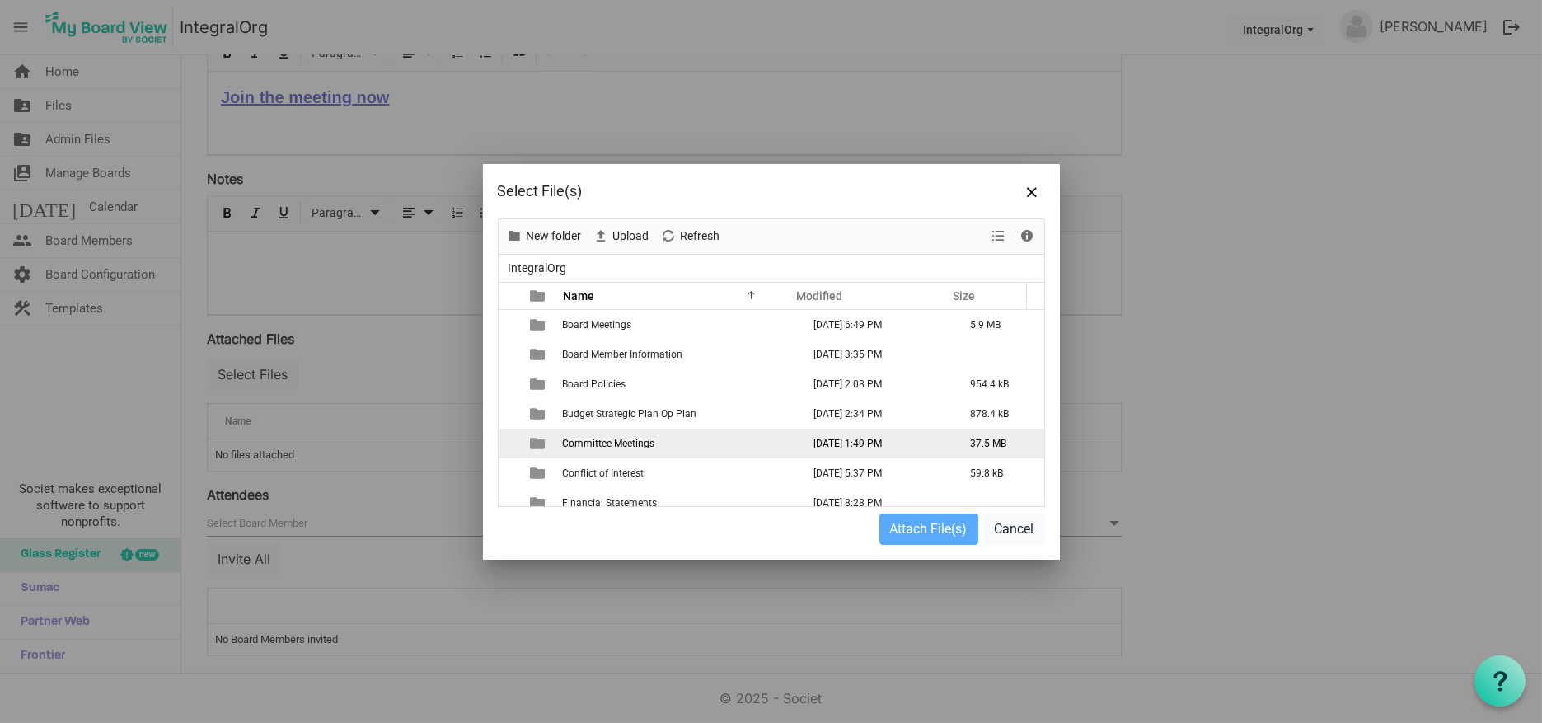
click at [590, 443] on span "Committee Meetings" at bounding box center [609, 444] width 92 height 12
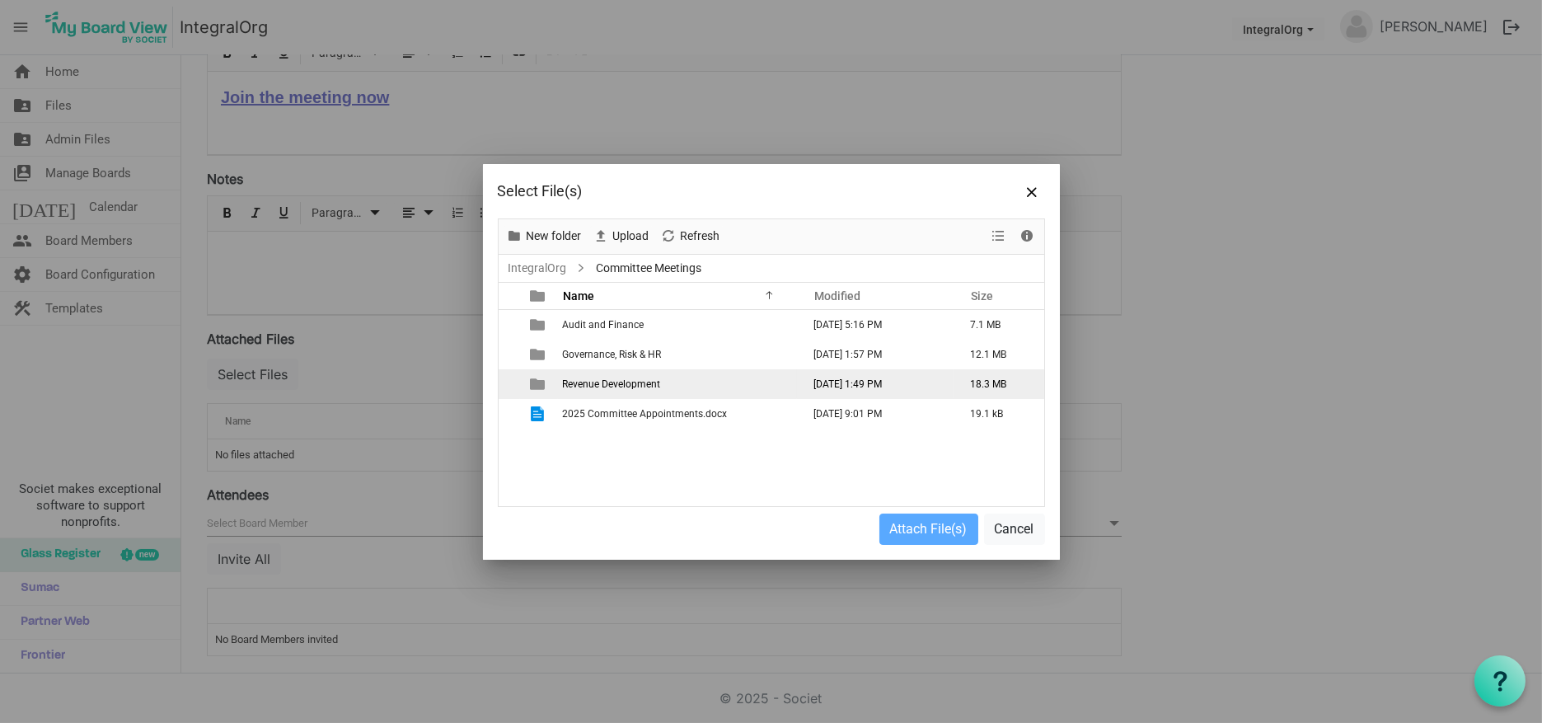
click at [590, 383] on span "Revenue Development" at bounding box center [612, 384] width 98 height 12
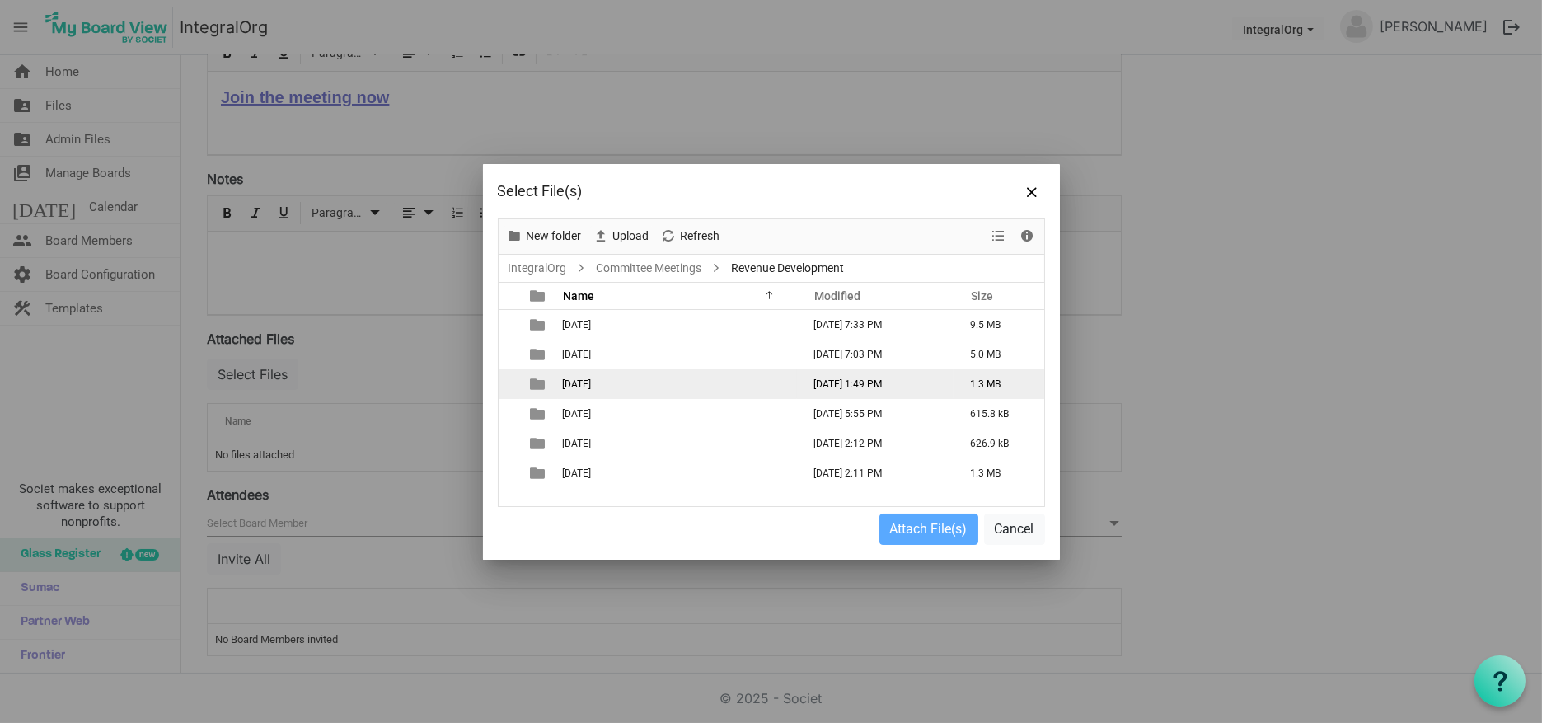
click at [590, 383] on span "August 11 2025" at bounding box center [577, 384] width 29 height 12
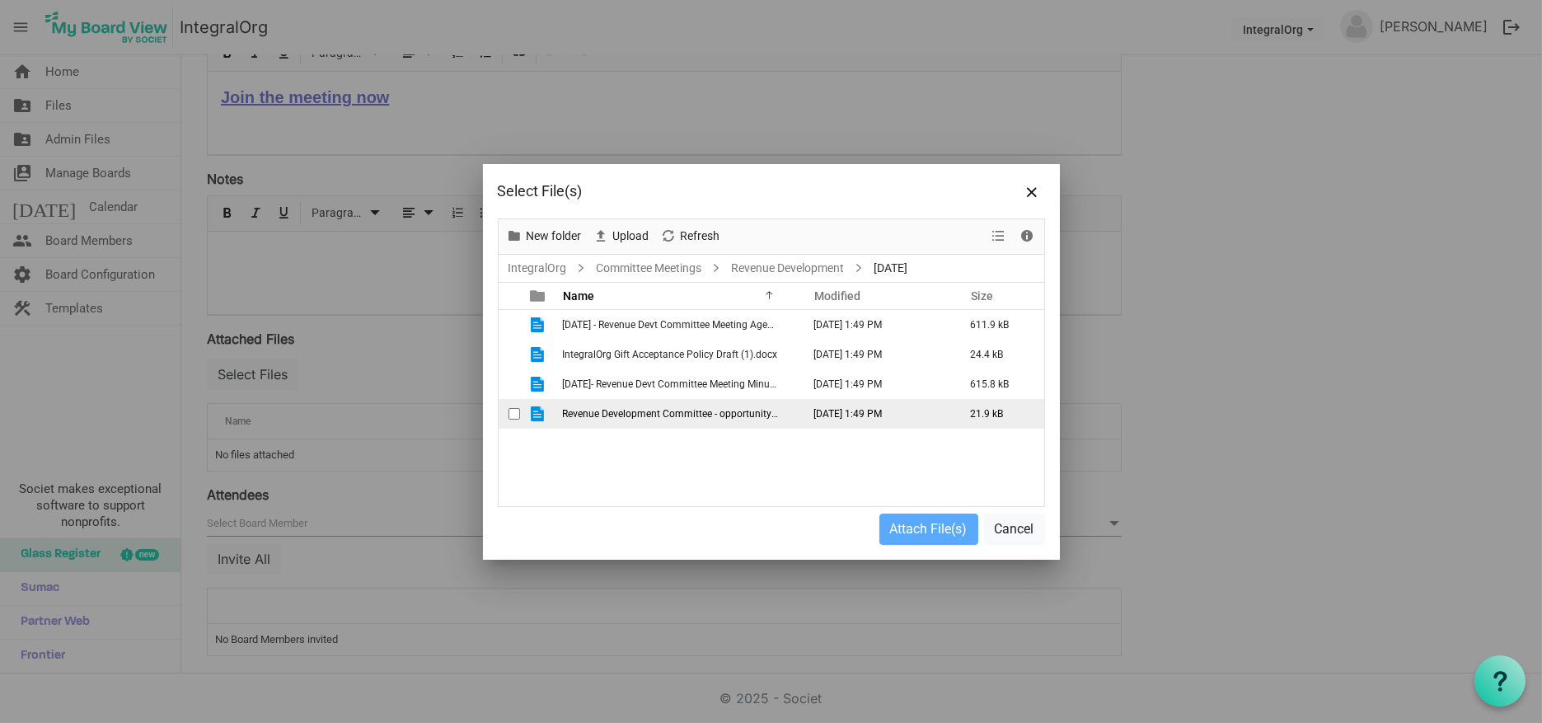
click at [518, 416] on span "checkbox" at bounding box center [515, 414] width 12 height 12
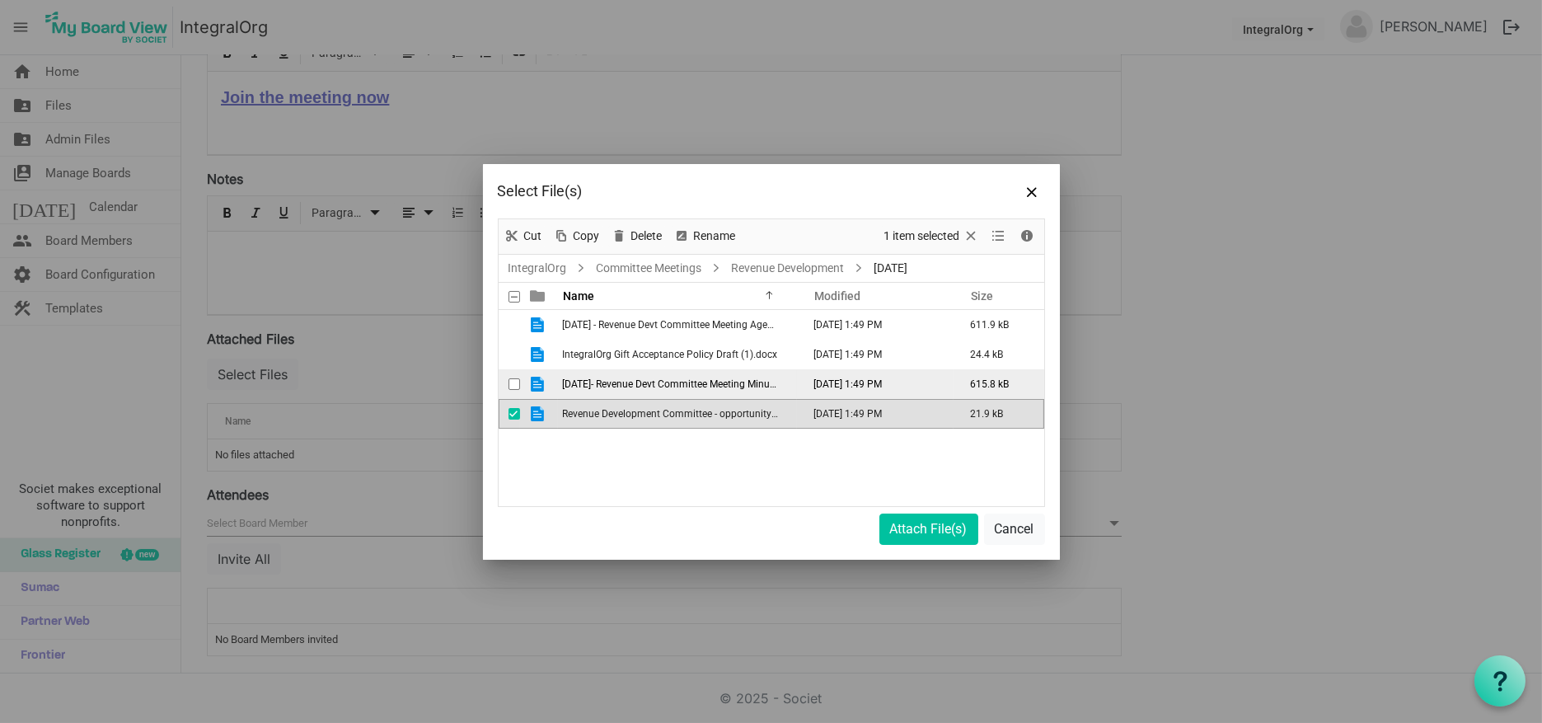
click at [521, 394] on td "is template cell column header type" at bounding box center [539, 384] width 38 height 30
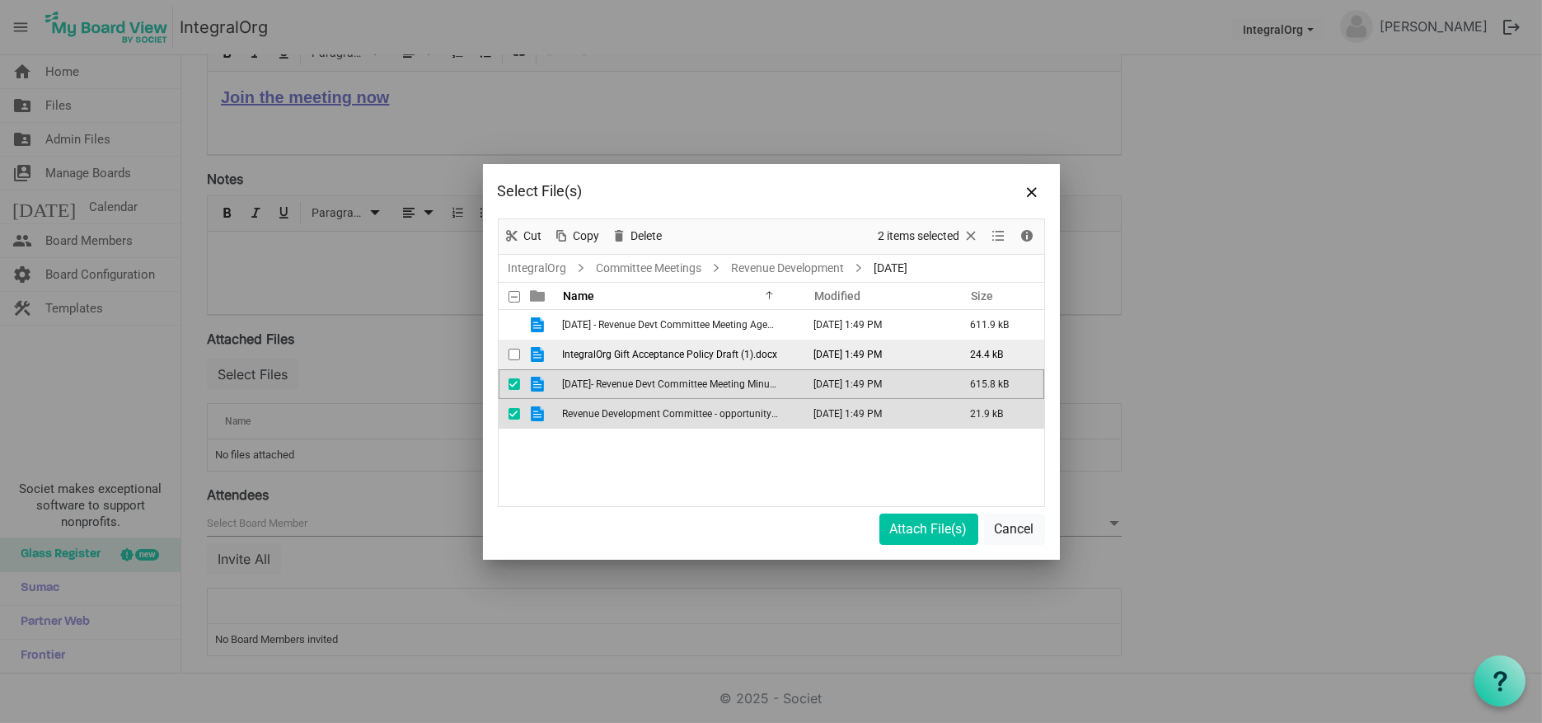
click at [513, 356] on span "checkbox" at bounding box center [515, 355] width 12 height 12
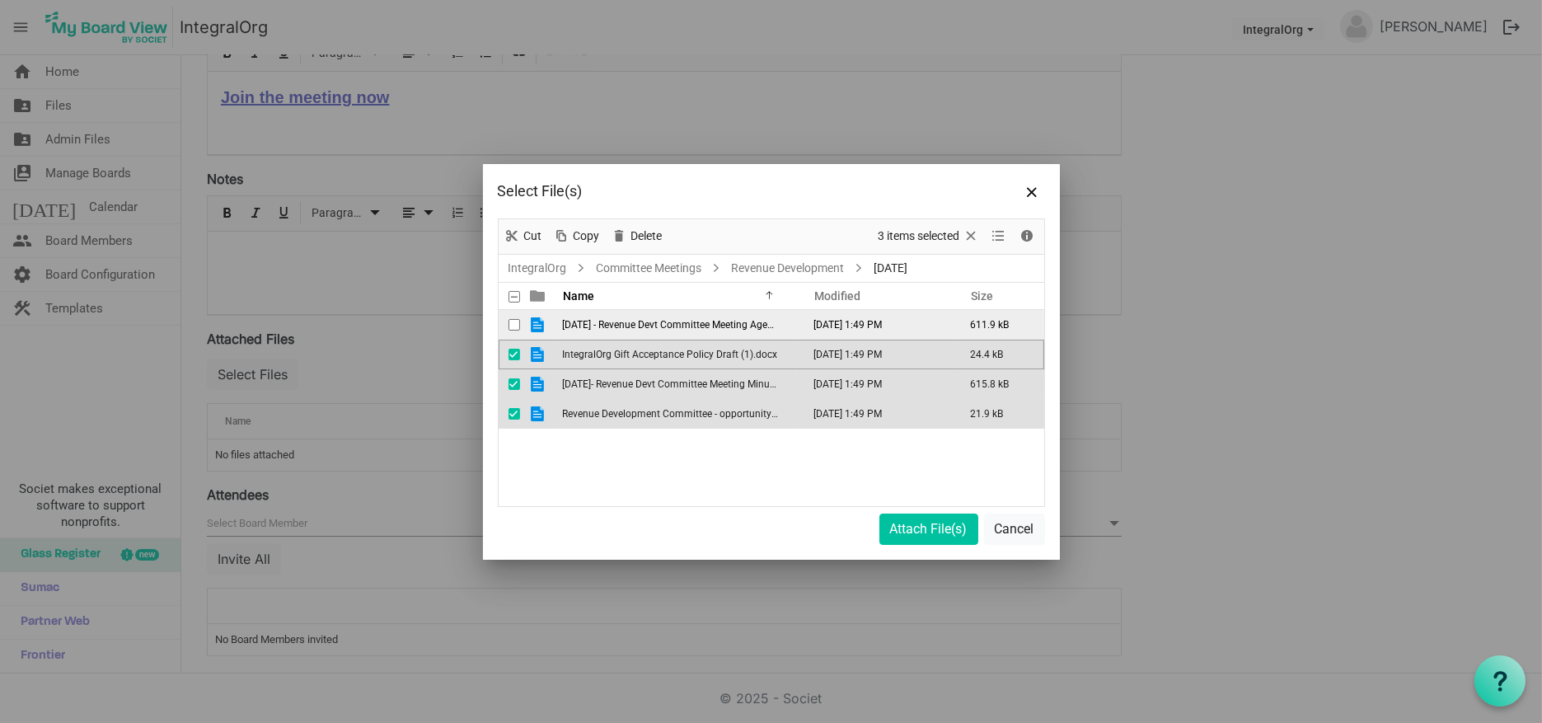
click at [513, 323] on span "checkbox" at bounding box center [515, 325] width 12 height 12
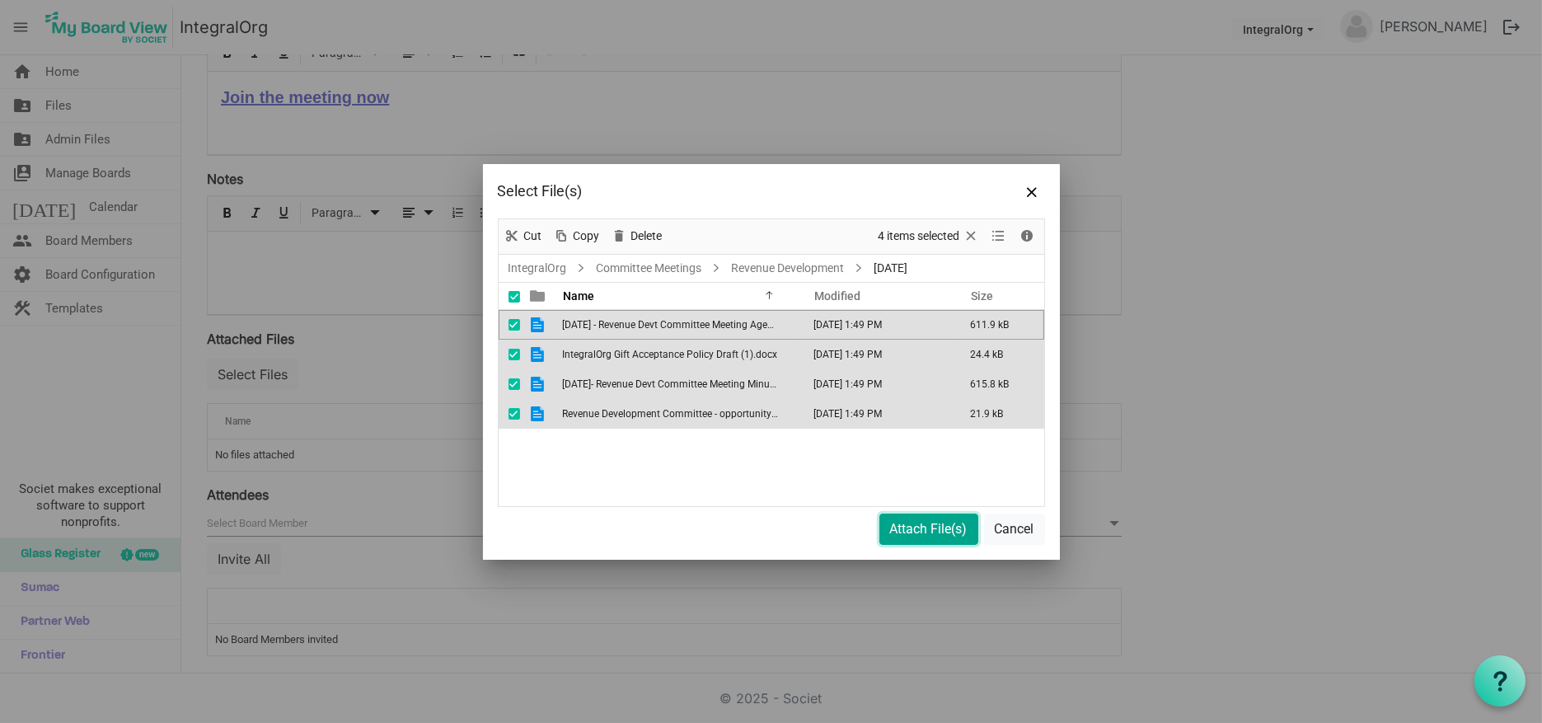
click at [902, 537] on button "Attach File(s)" at bounding box center [928, 529] width 99 height 31
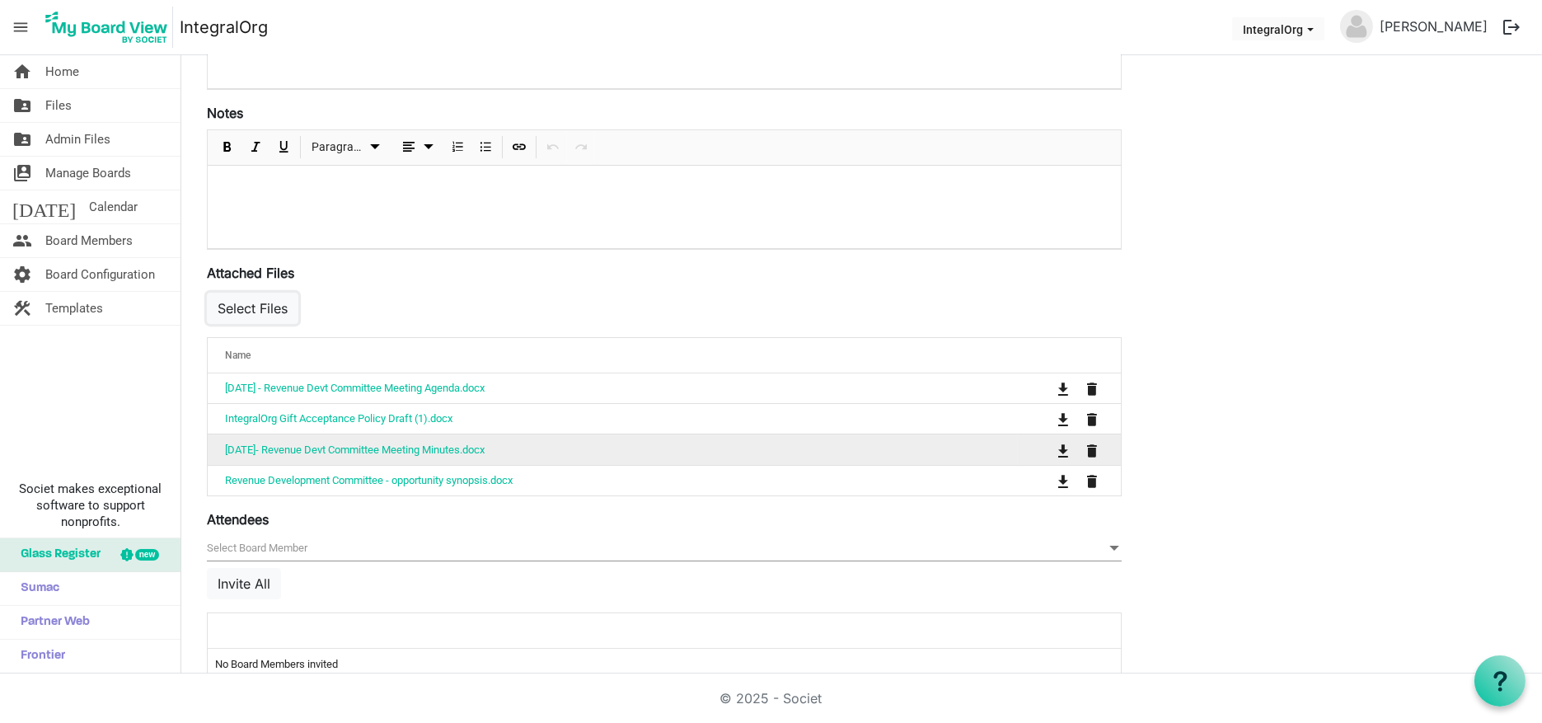
scroll to position [468, 0]
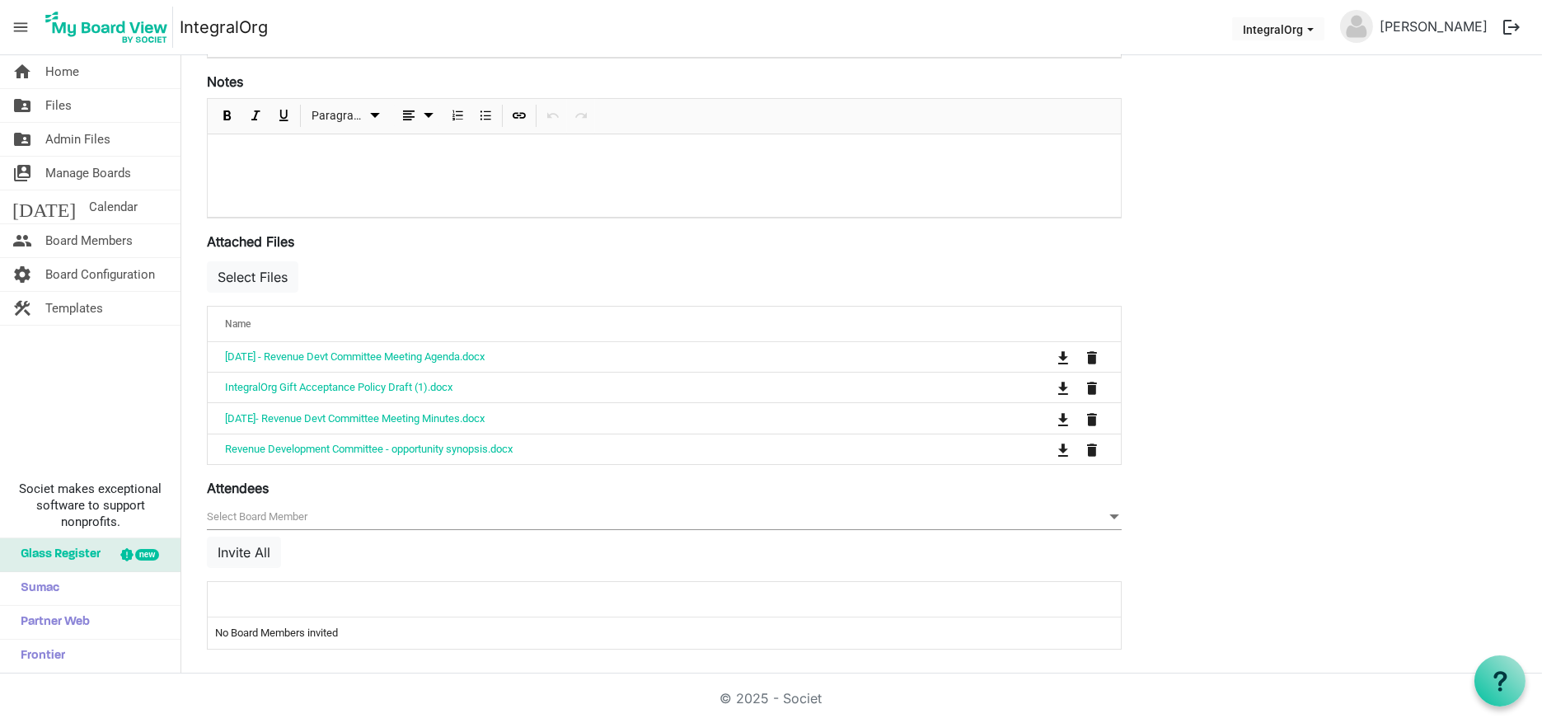
click at [239, 481] on label "Attendees" at bounding box center [238, 488] width 62 height 20
click at [0, 0] on input "[]" at bounding box center [0, 0] width 0 height 0
click at [245, 500] on div "Attendees [] null Invite All attendeesGrid_header_table No Board Members invited" at bounding box center [664, 563] width 915 height 171
click at [240, 523] on span "null" at bounding box center [664, 517] width 915 height 26
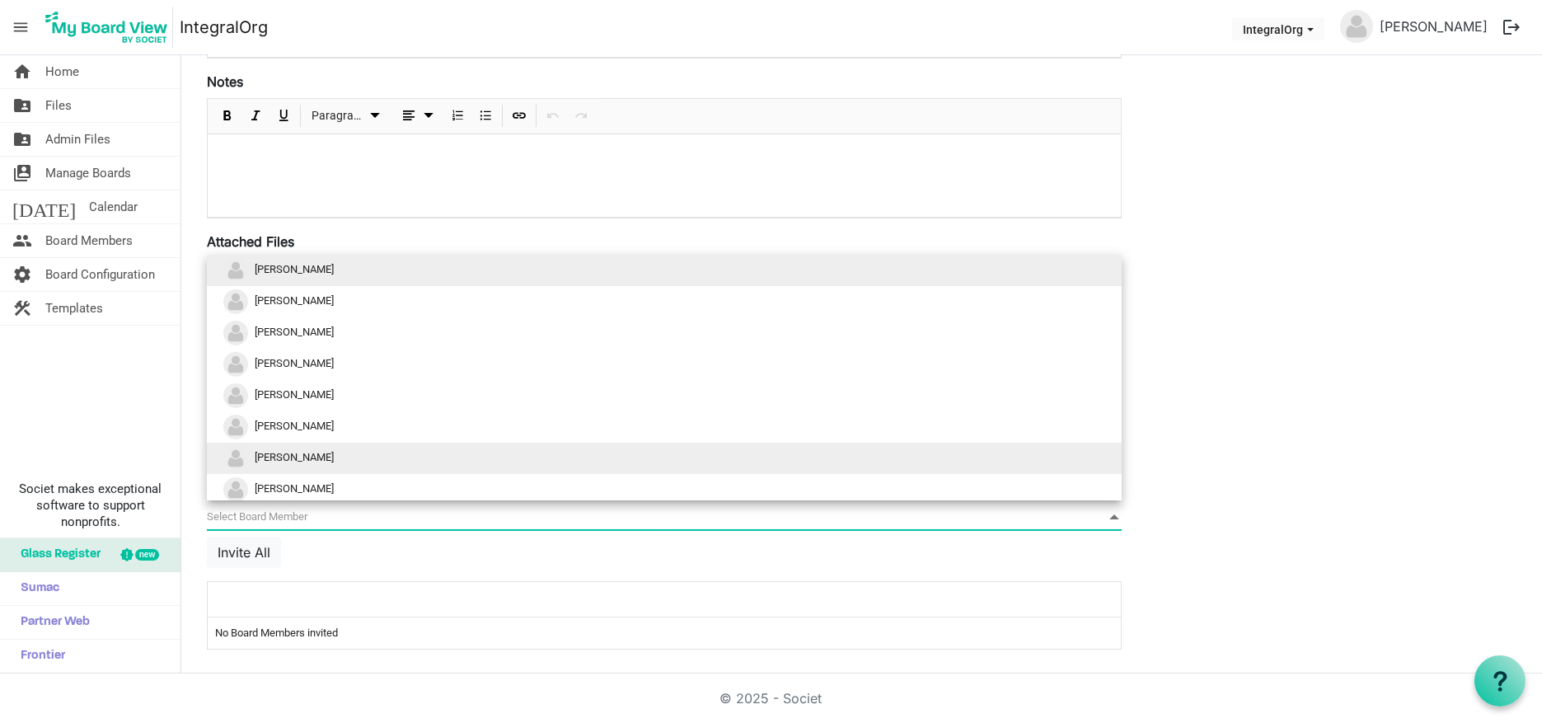
click at [303, 447] on li "[PERSON_NAME]" at bounding box center [664, 458] width 915 height 31
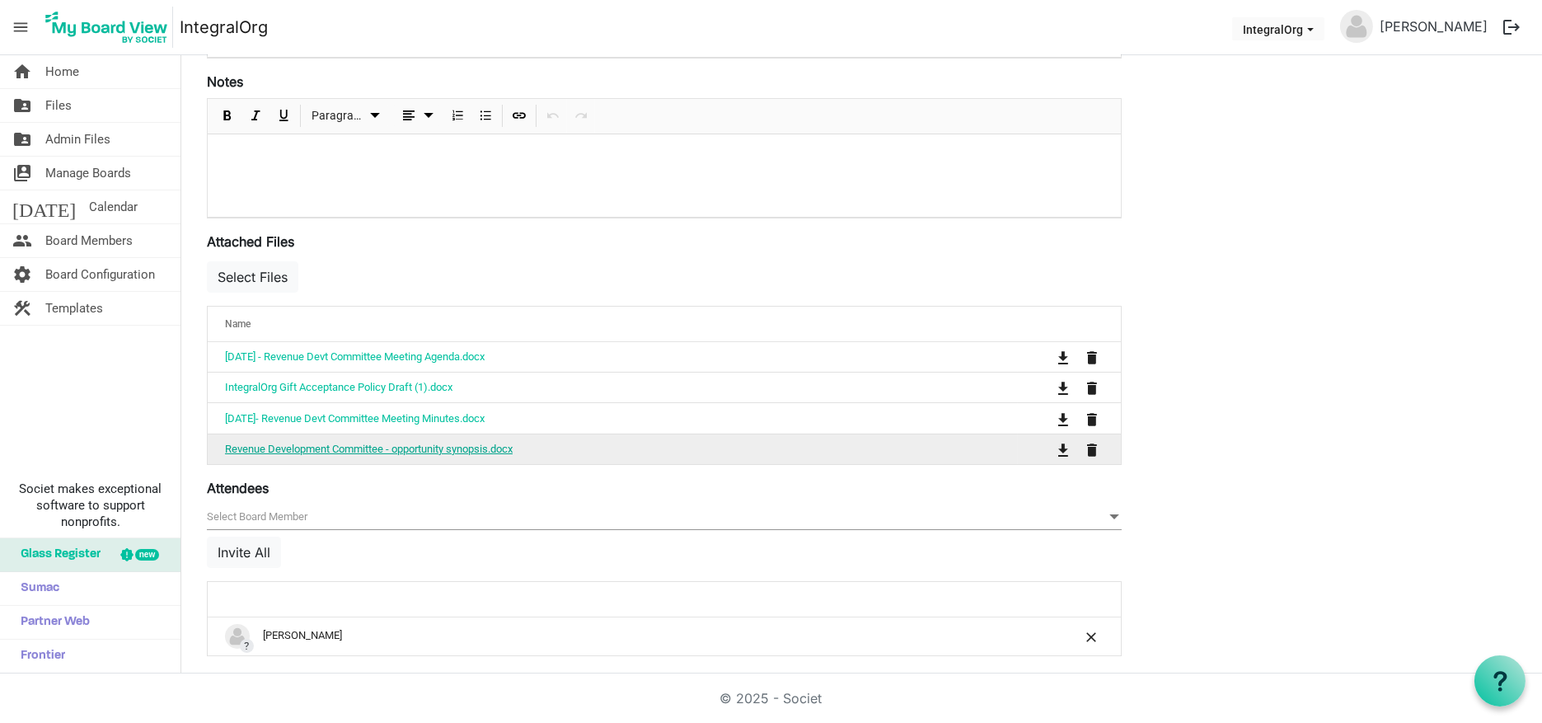
scroll to position [475, 0]
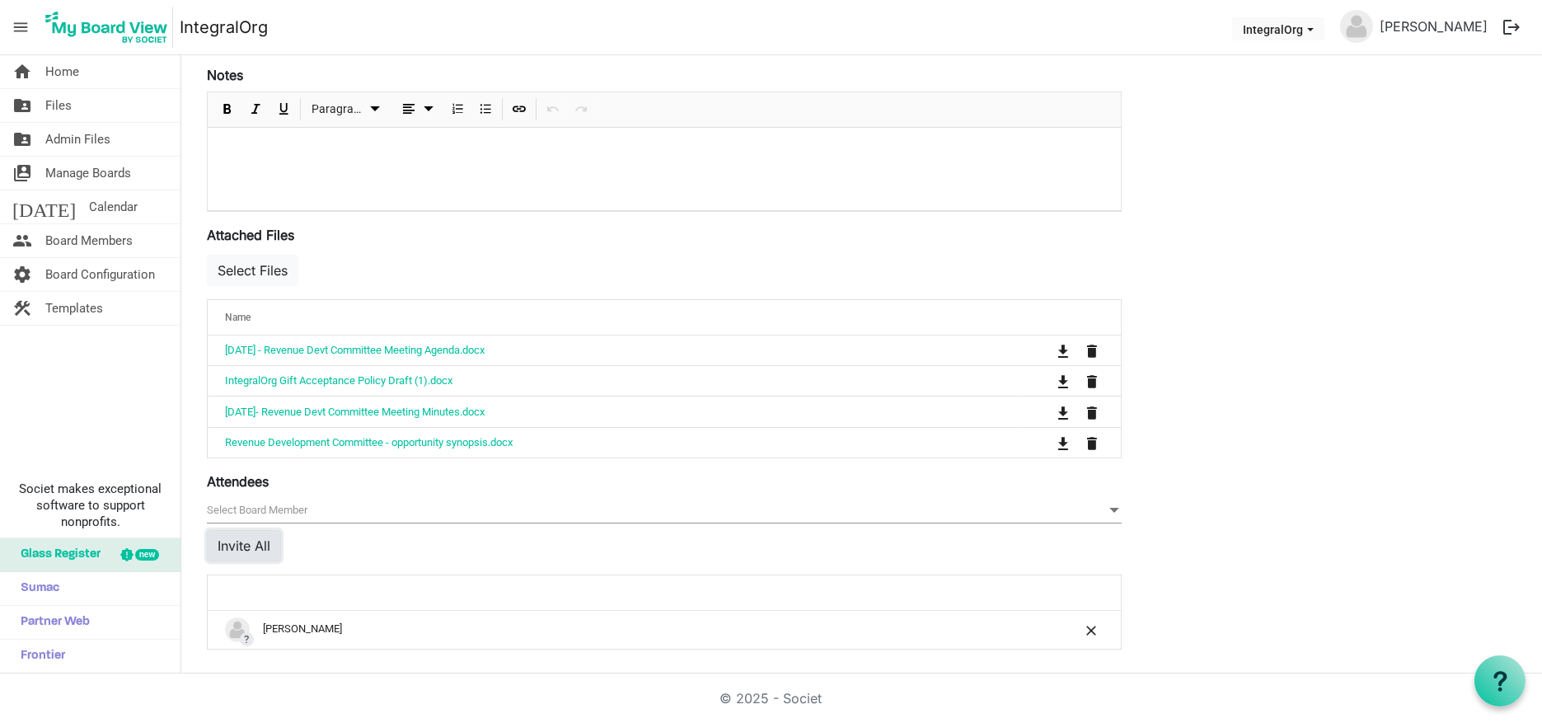
click at [260, 538] on button "Invite All" at bounding box center [244, 545] width 74 height 31
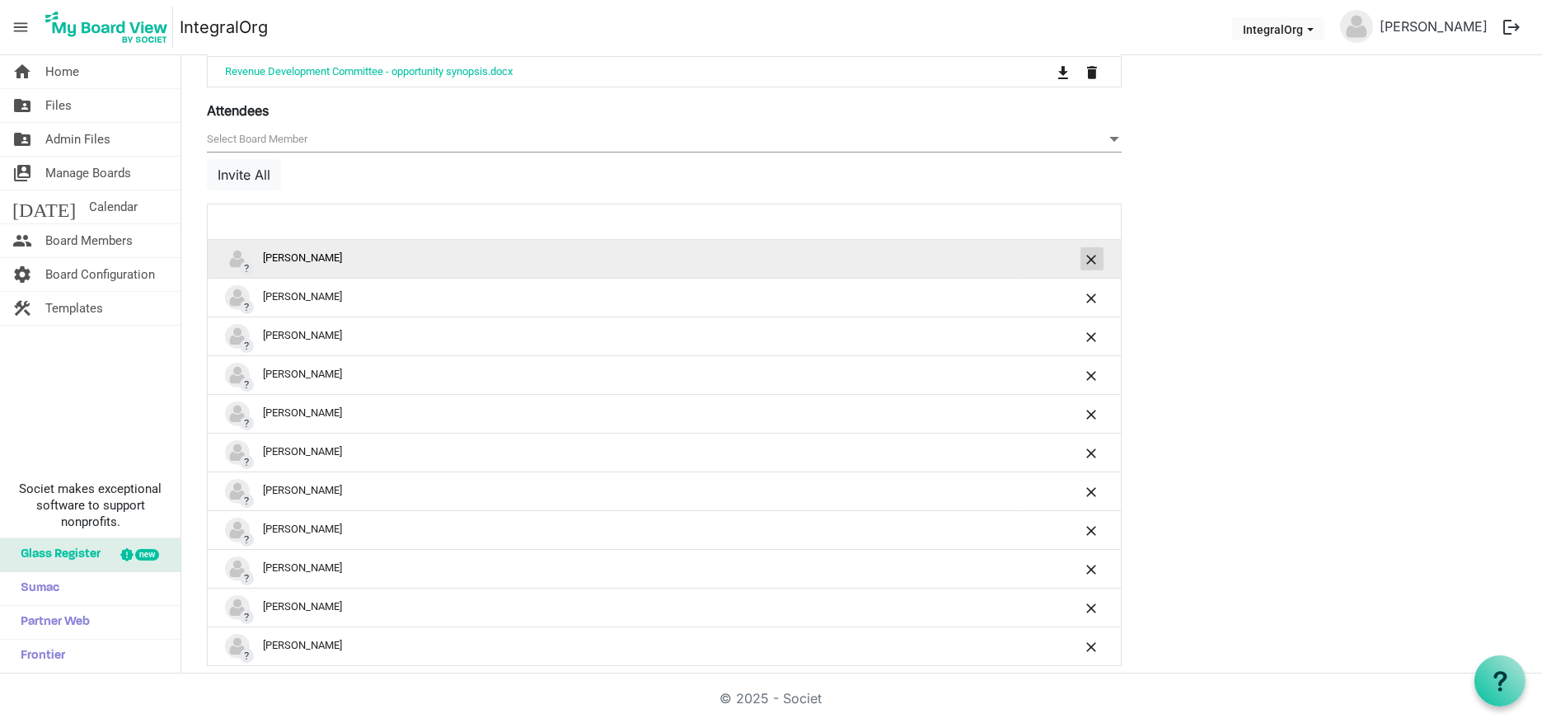
click at [1087, 247] on button "is Command column column header" at bounding box center [1092, 258] width 23 height 23
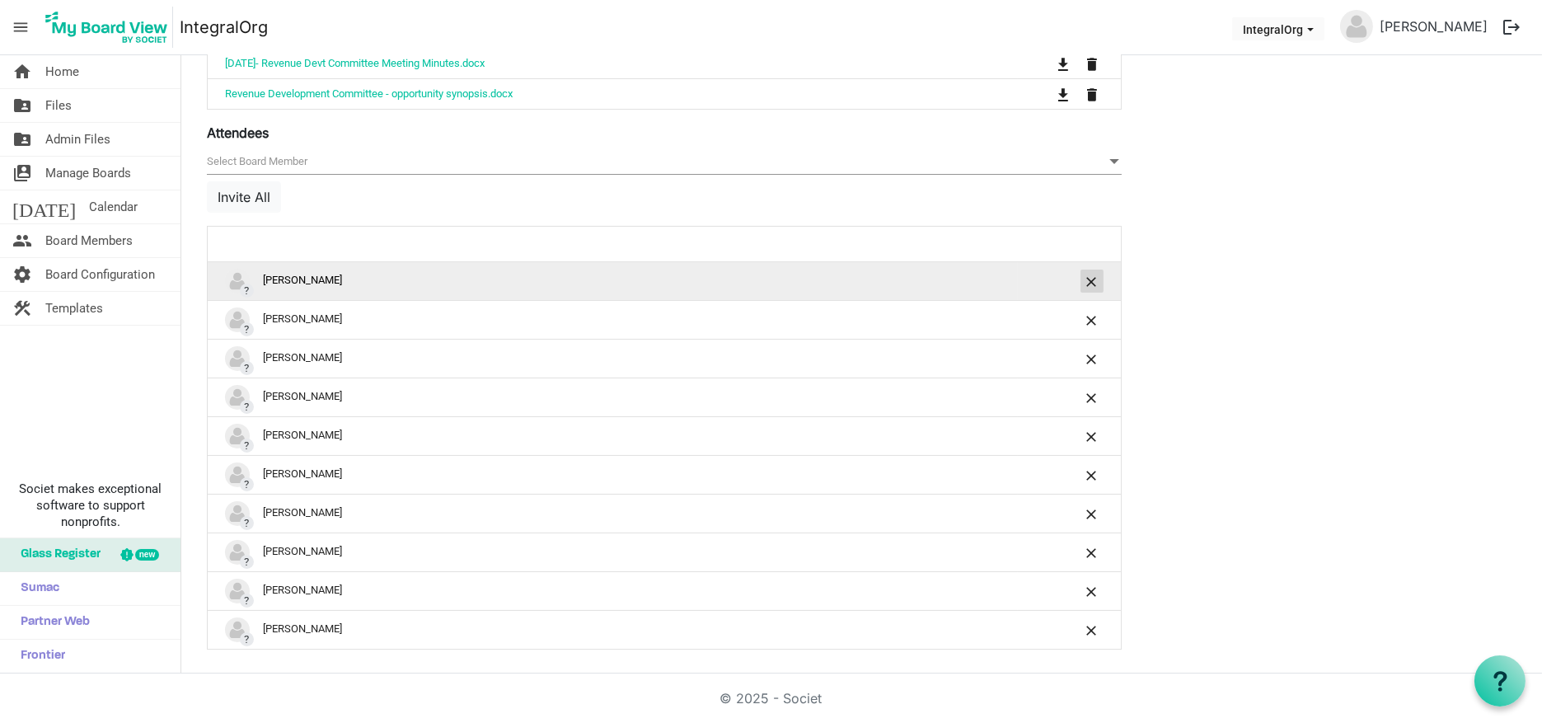
click at [1096, 271] on button "is Command column column header" at bounding box center [1092, 281] width 23 height 23
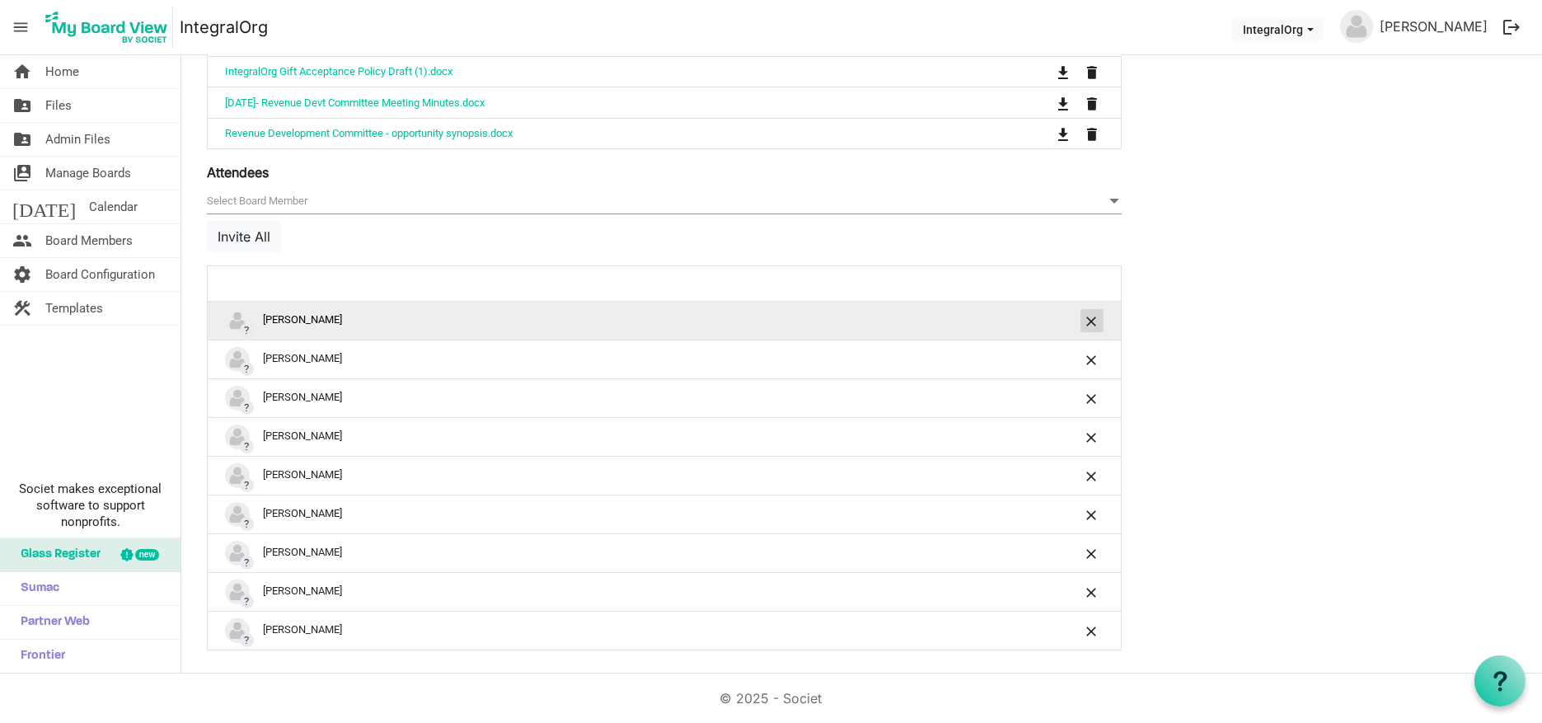
click at [1096, 309] on button "is Command column column header" at bounding box center [1092, 320] width 23 height 23
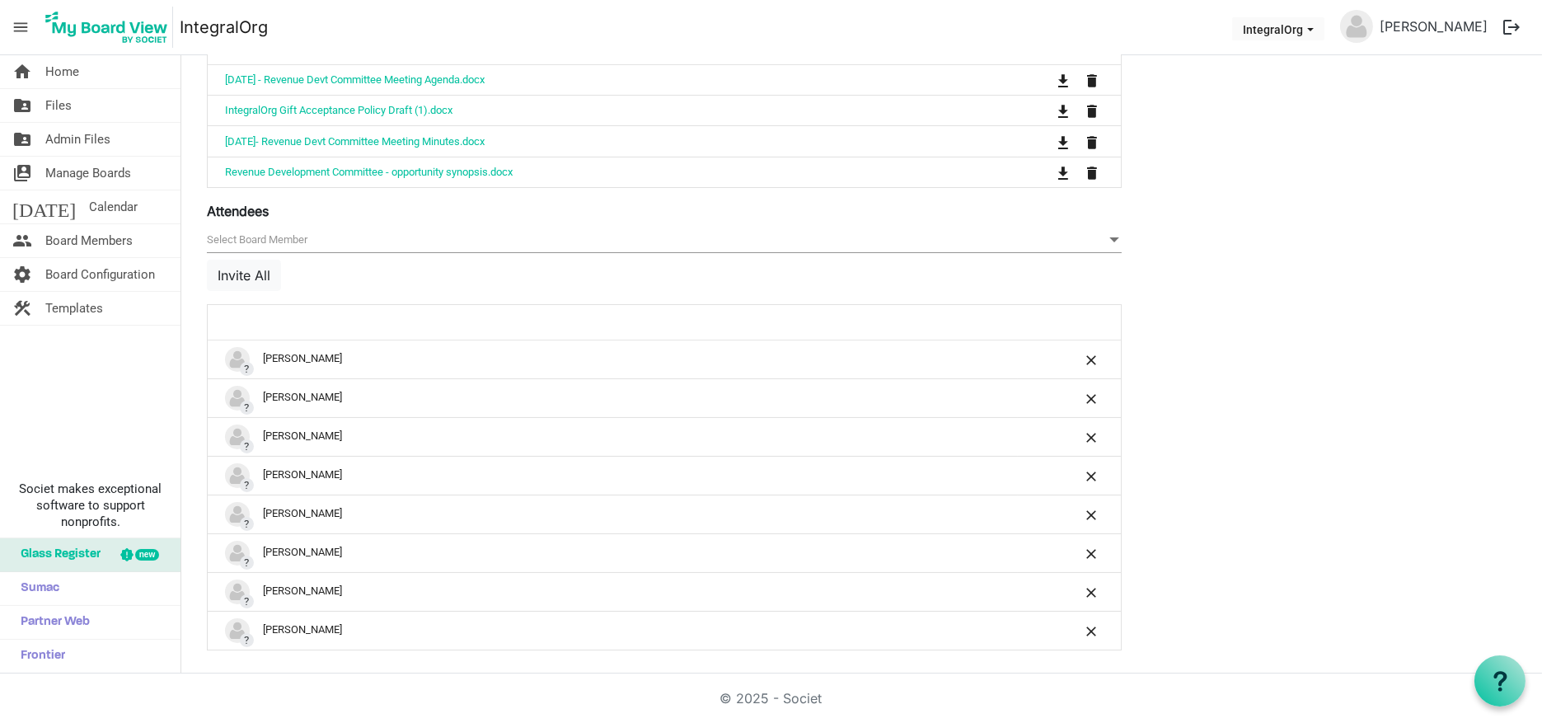
click at [1096, 322] on div at bounding box center [1070, 322] width 80 height 24
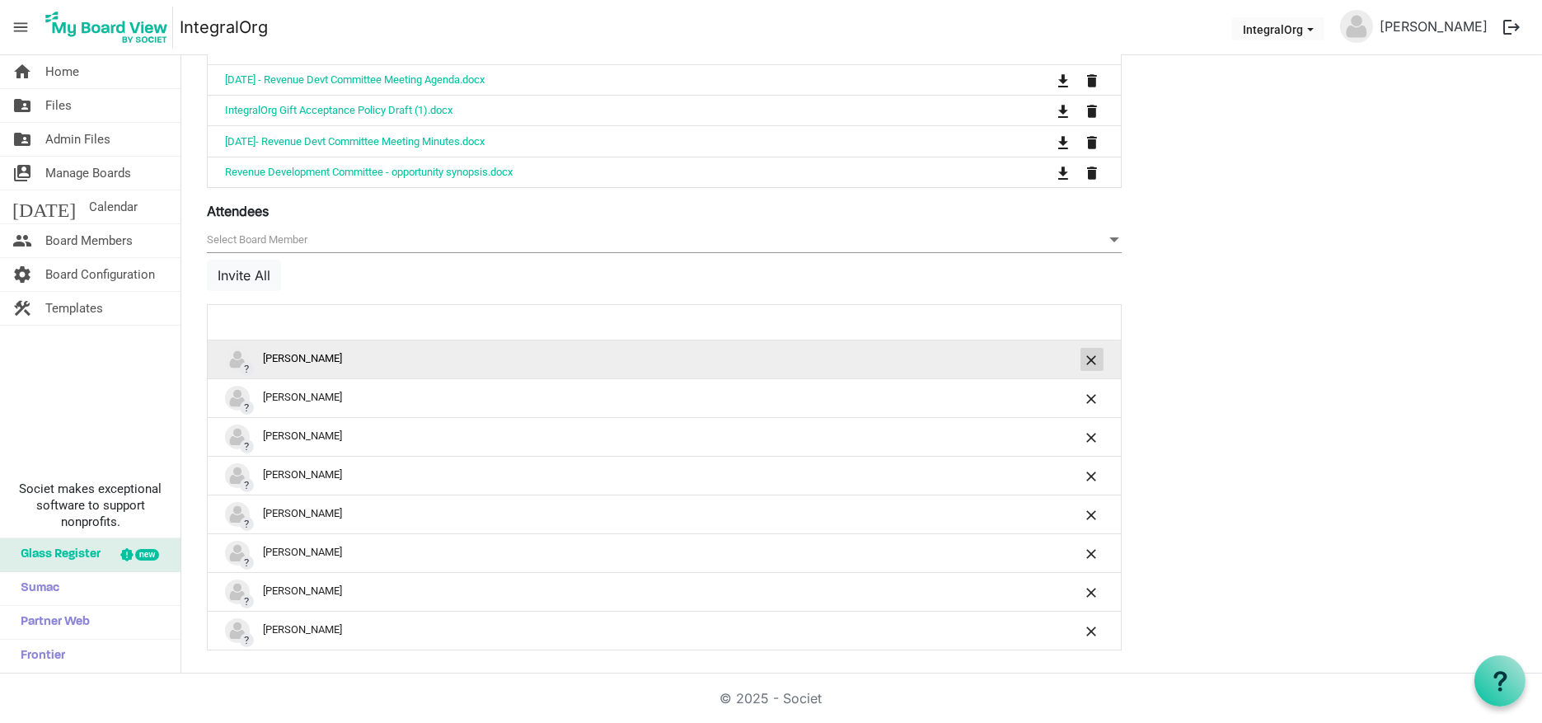
click at [1087, 355] on span "is Command column column header" at bounding box center [1092, 360] width 10 height 10
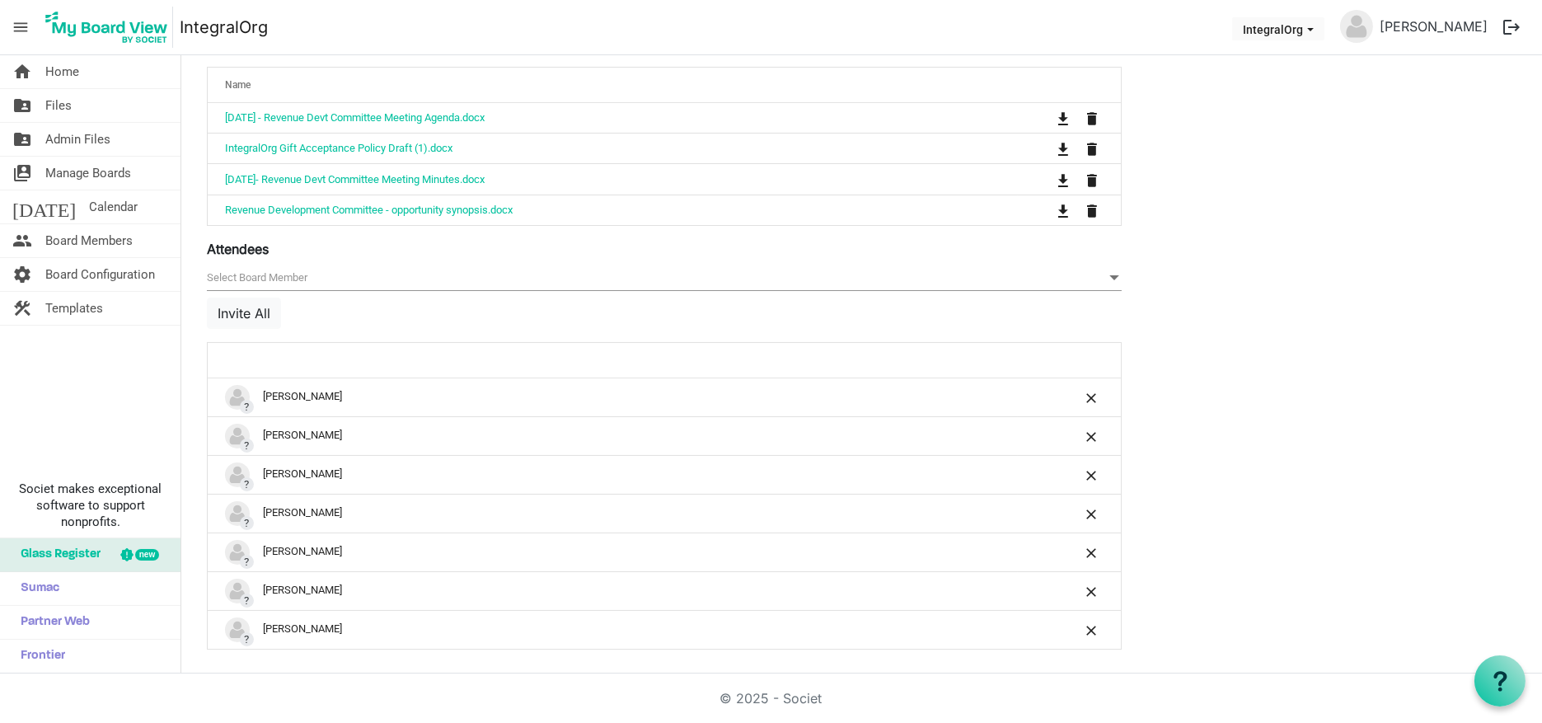
click at [1088, 370] on th at bounding box center [1069, 360] width 103 height 35
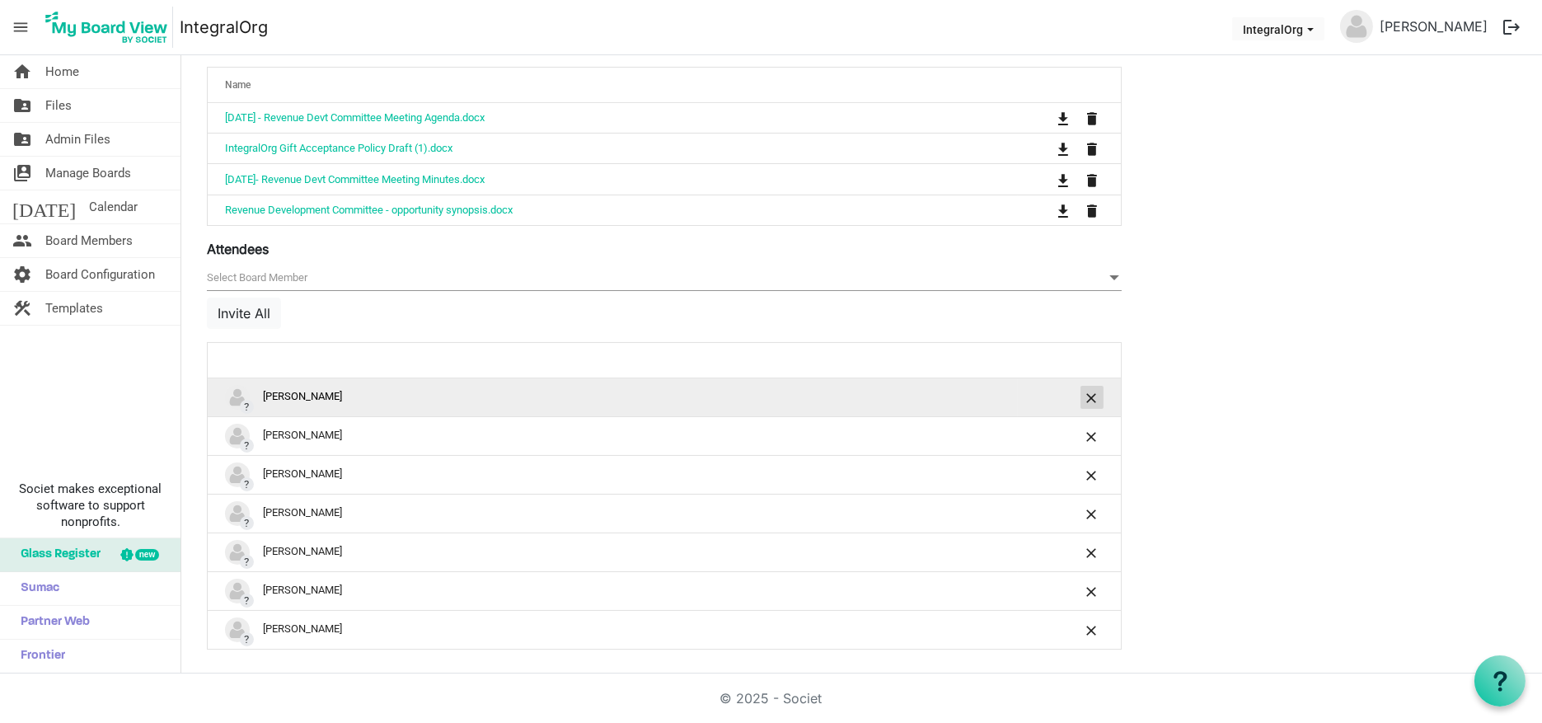
click at [1088, 386] on button "is Command column column header" at bounding box center [1092, 397] width 23 height 23
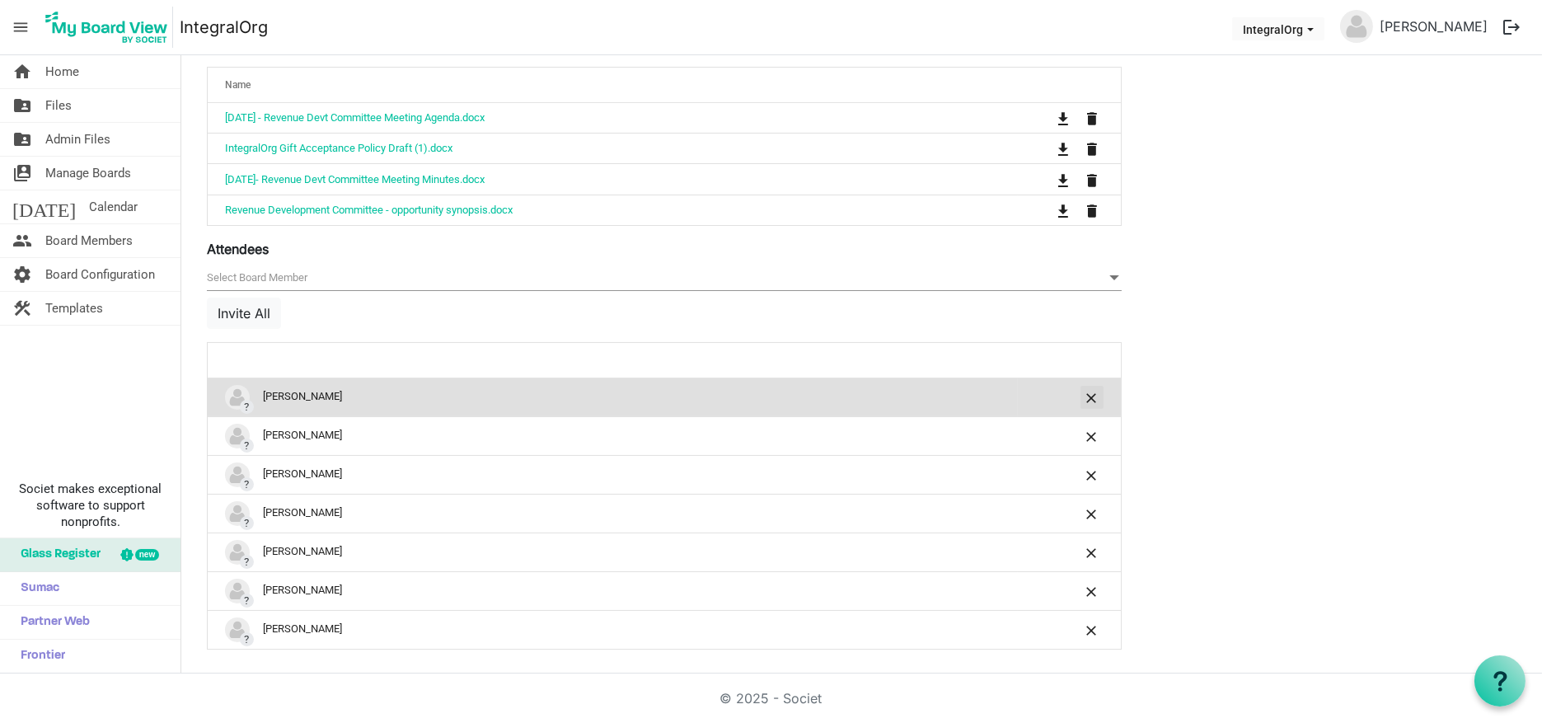
scroll to position [668, 0]
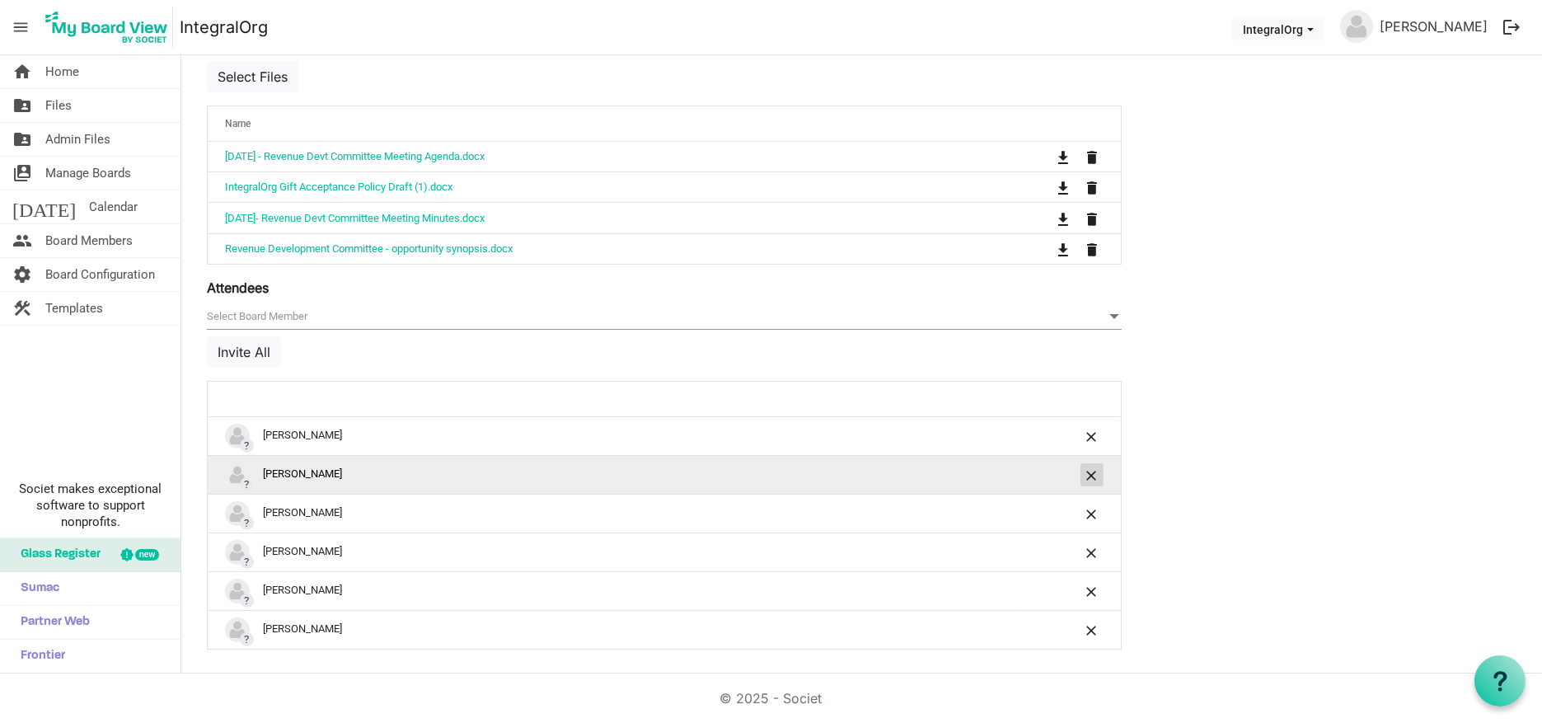
click at [1092, 471] on span "is Command column column header" at bounding box center [1092, 476] width 10 height 10
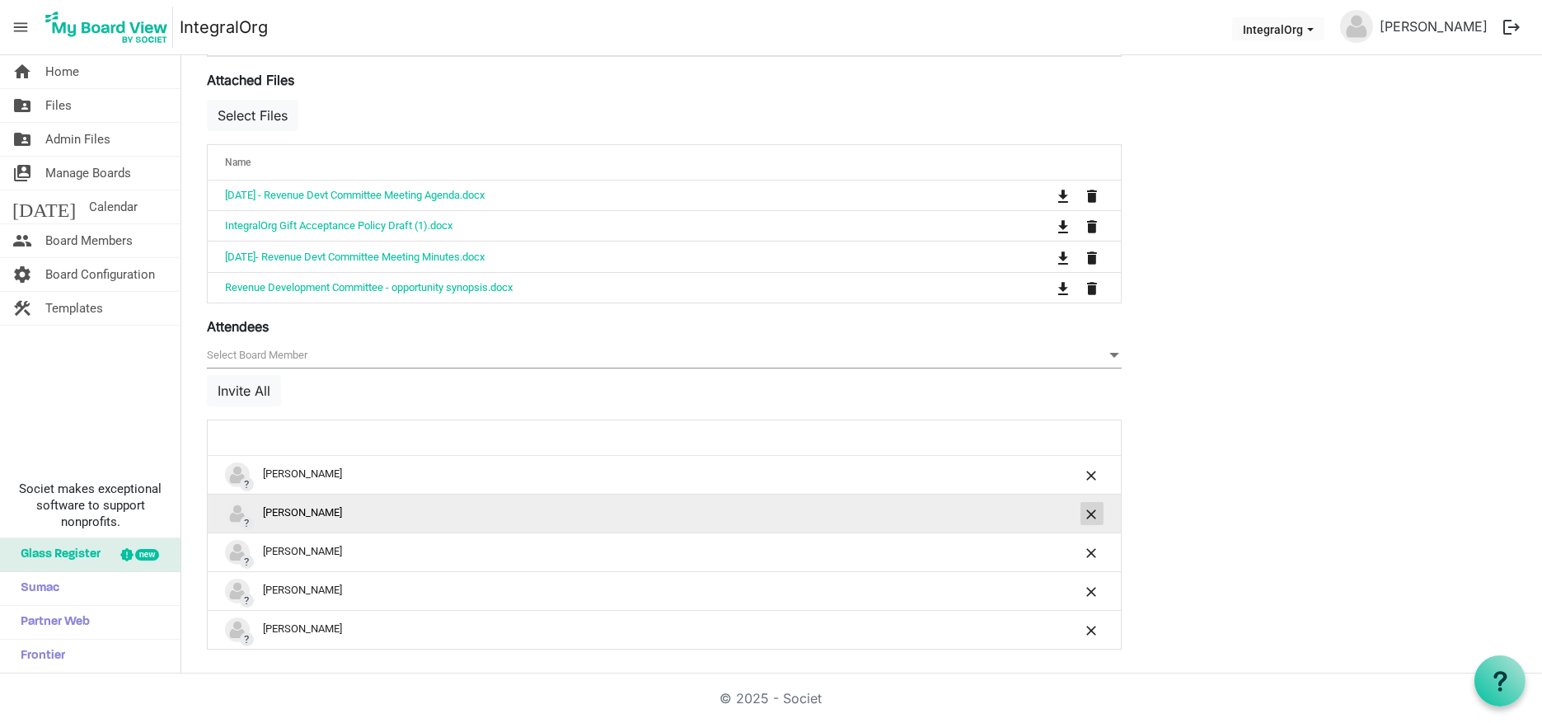
click at [1093, 509] on span "is Command column column header" at bounding box center [1092, 514] width 10 height 10
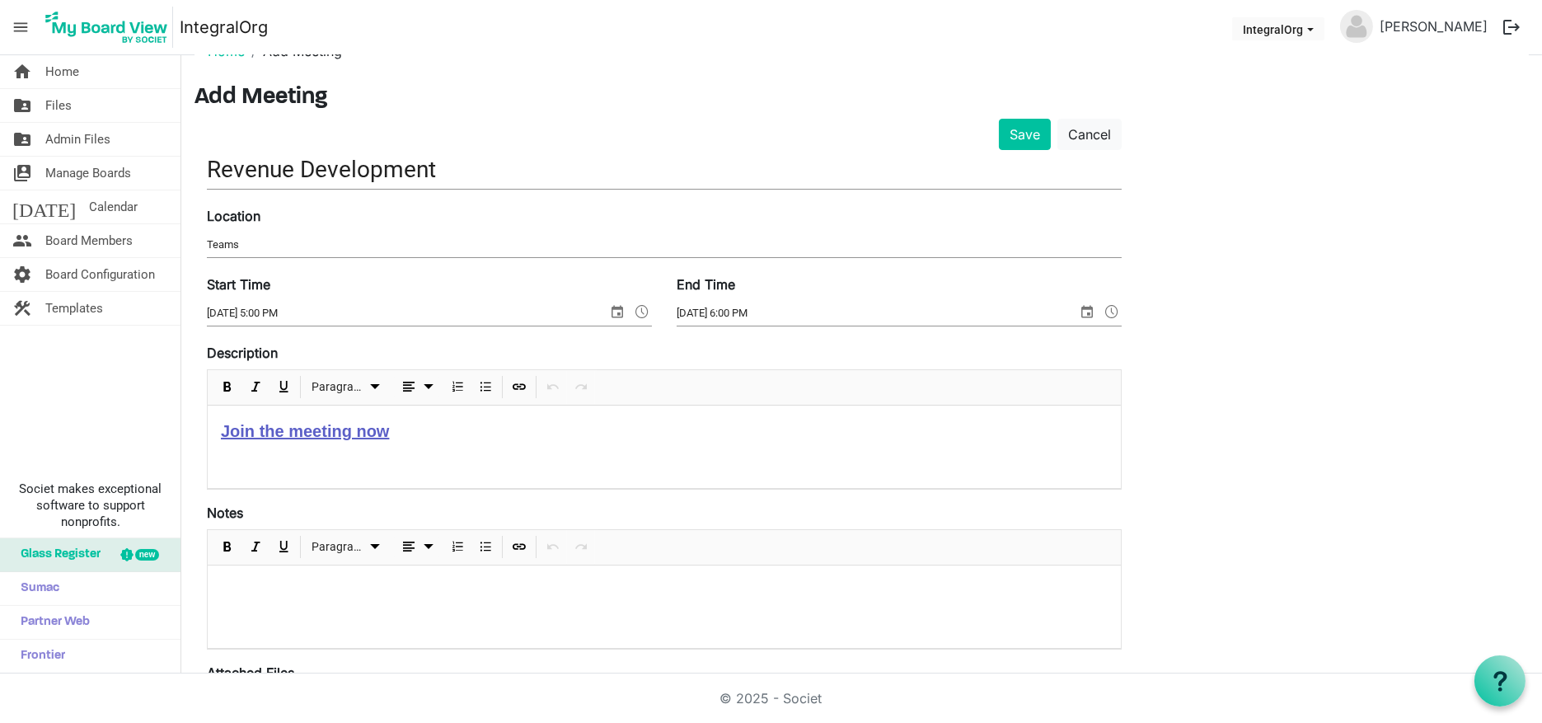
scroll to position [0, 0]
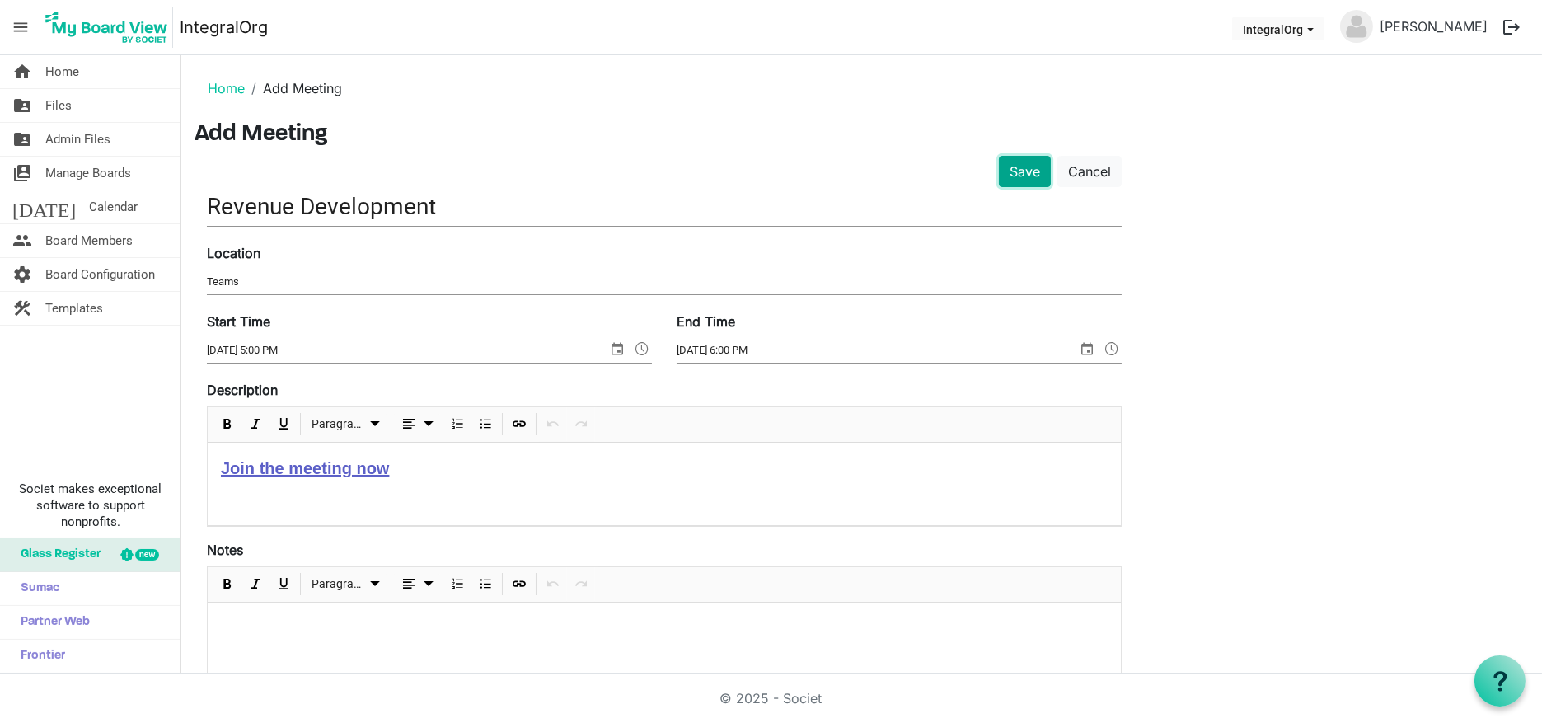
click at [1025, 174] on button "Save" at bounding box center [1025, 171] width 52 height 31
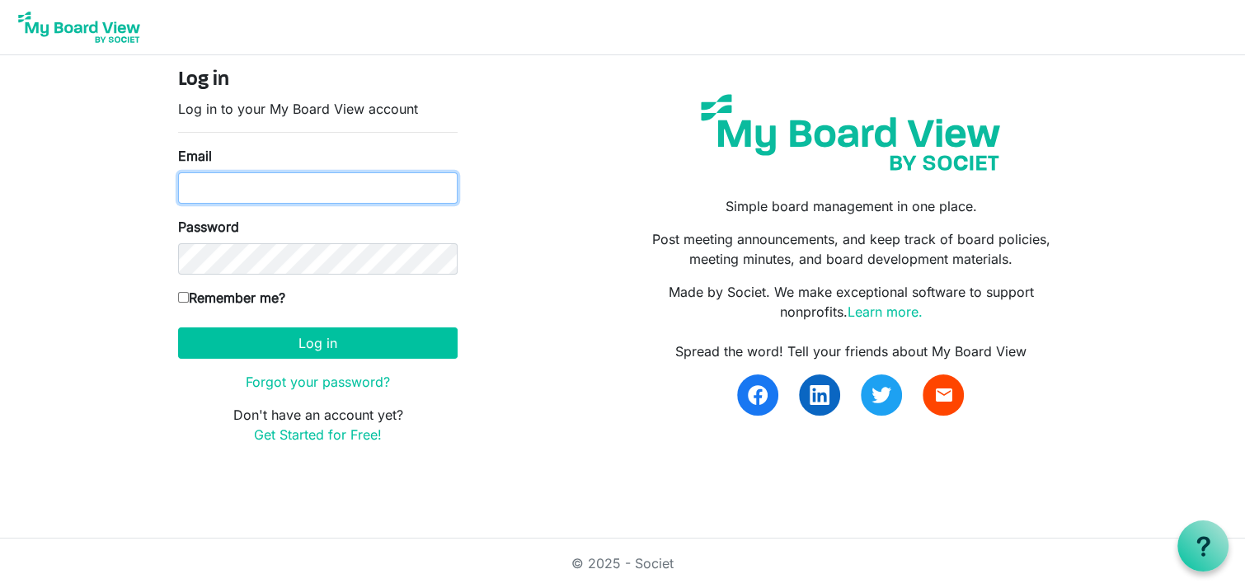
click at [249, 194] on input "Email" at bounding box center [317, 187] width 279 height 31
type input "[PERSON_NAME][EMAIL_ADDRESS][DOMAIN_NAME]"
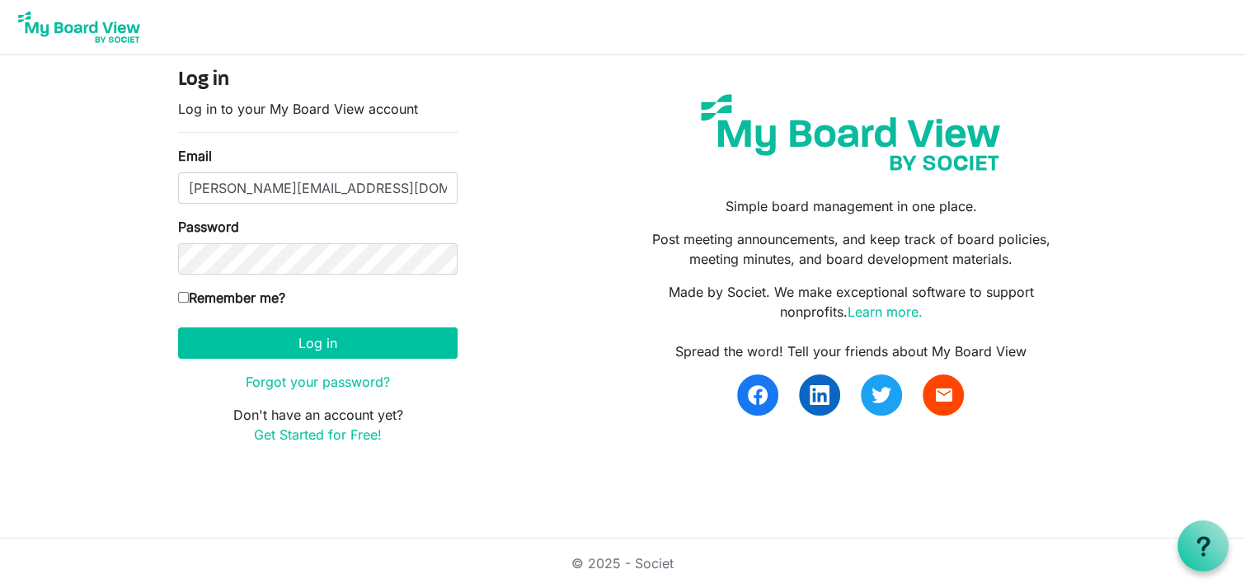
click at [313, 323] on form "Log in Log in to your My Board View account Email mike@integralorg.ca Password …" at bounding box center [317, 256] width 279 height 376
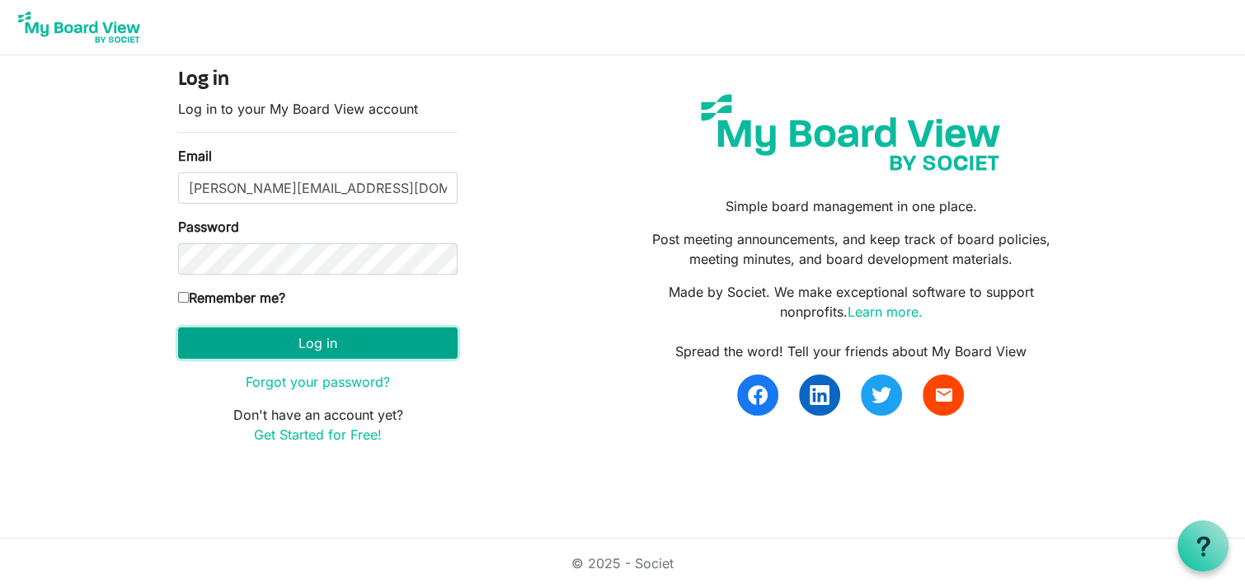
click at [309, 342] on button "Log in" at bounding box center [317, 342] width 279 height 31
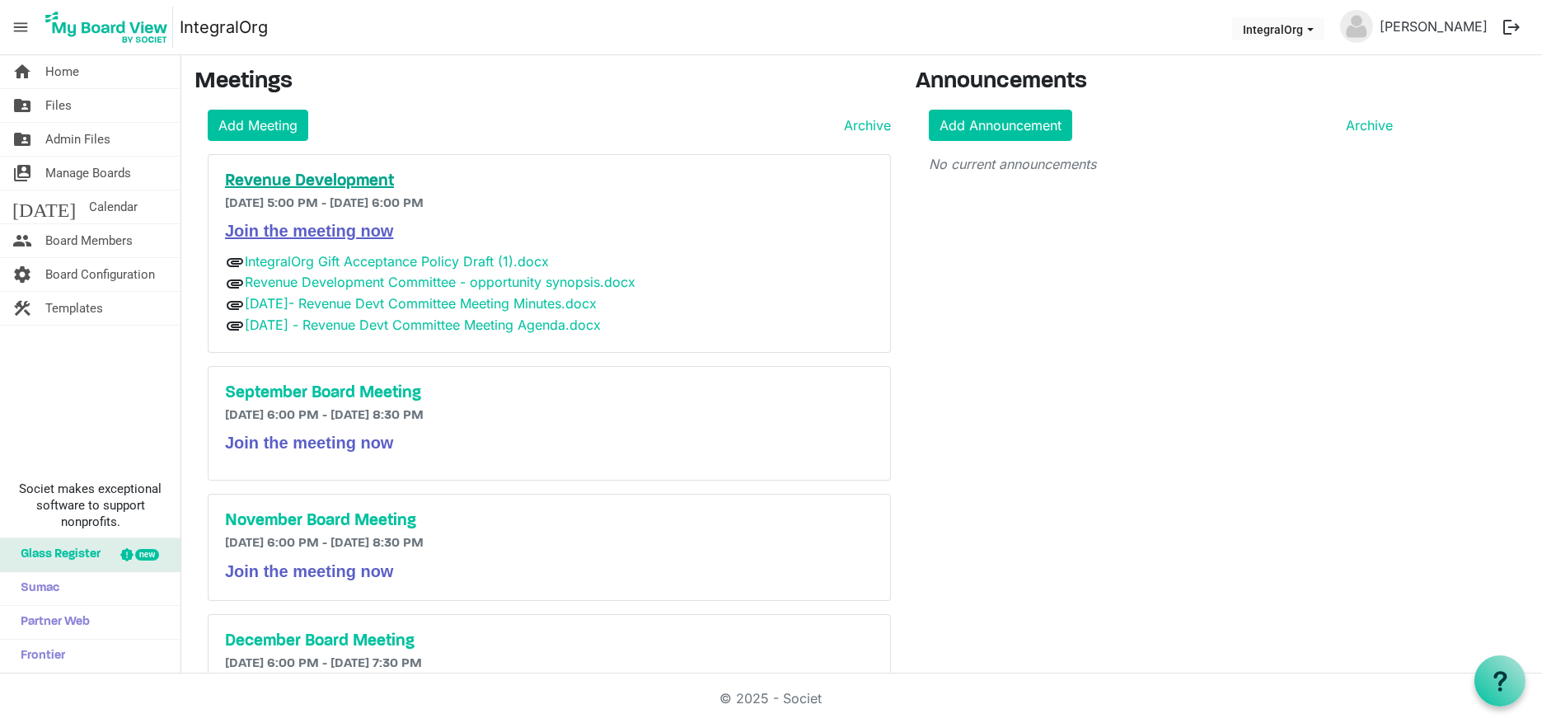
click at [301, 177] on h5 "Revenue Development" at bounding box center [549, 181] width 649 height 20
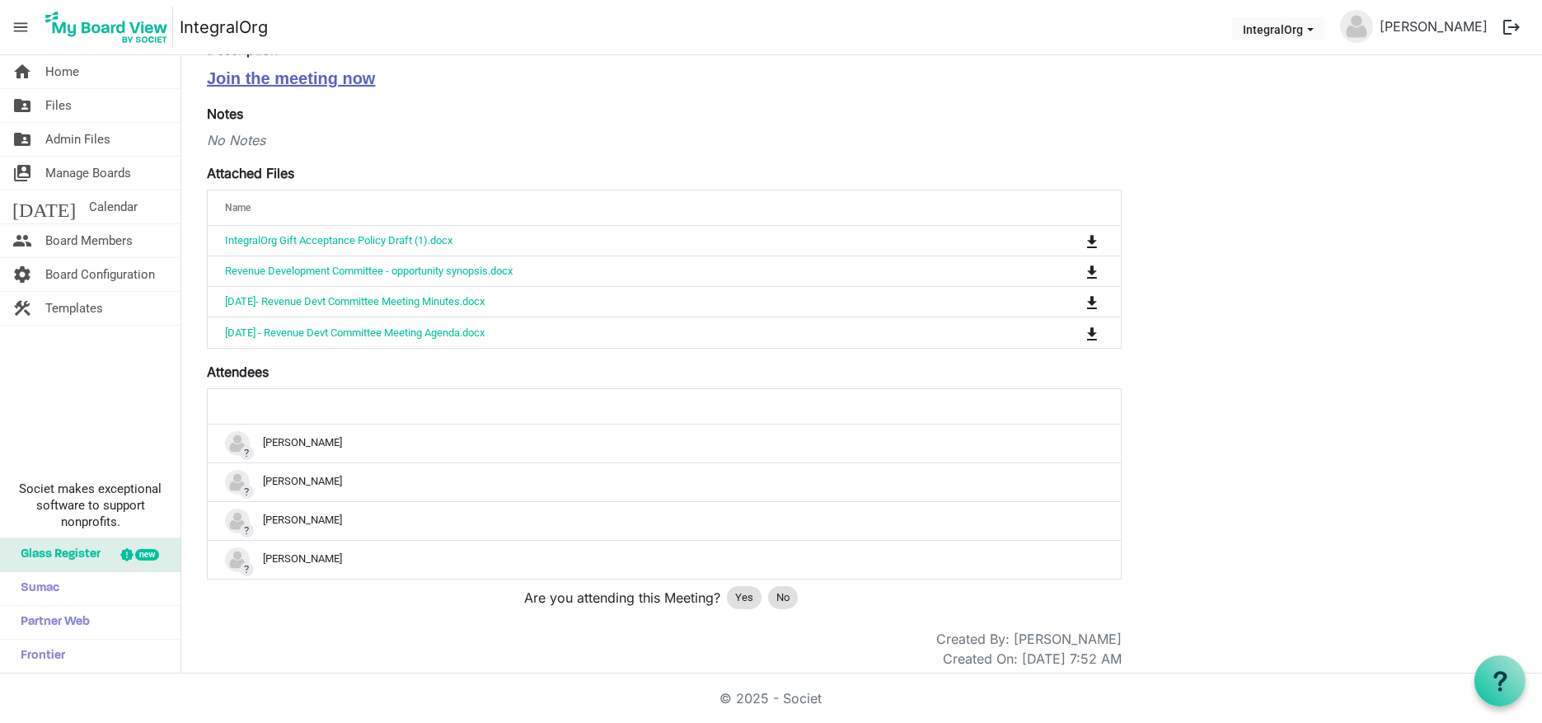
scroll to position [239, 0]
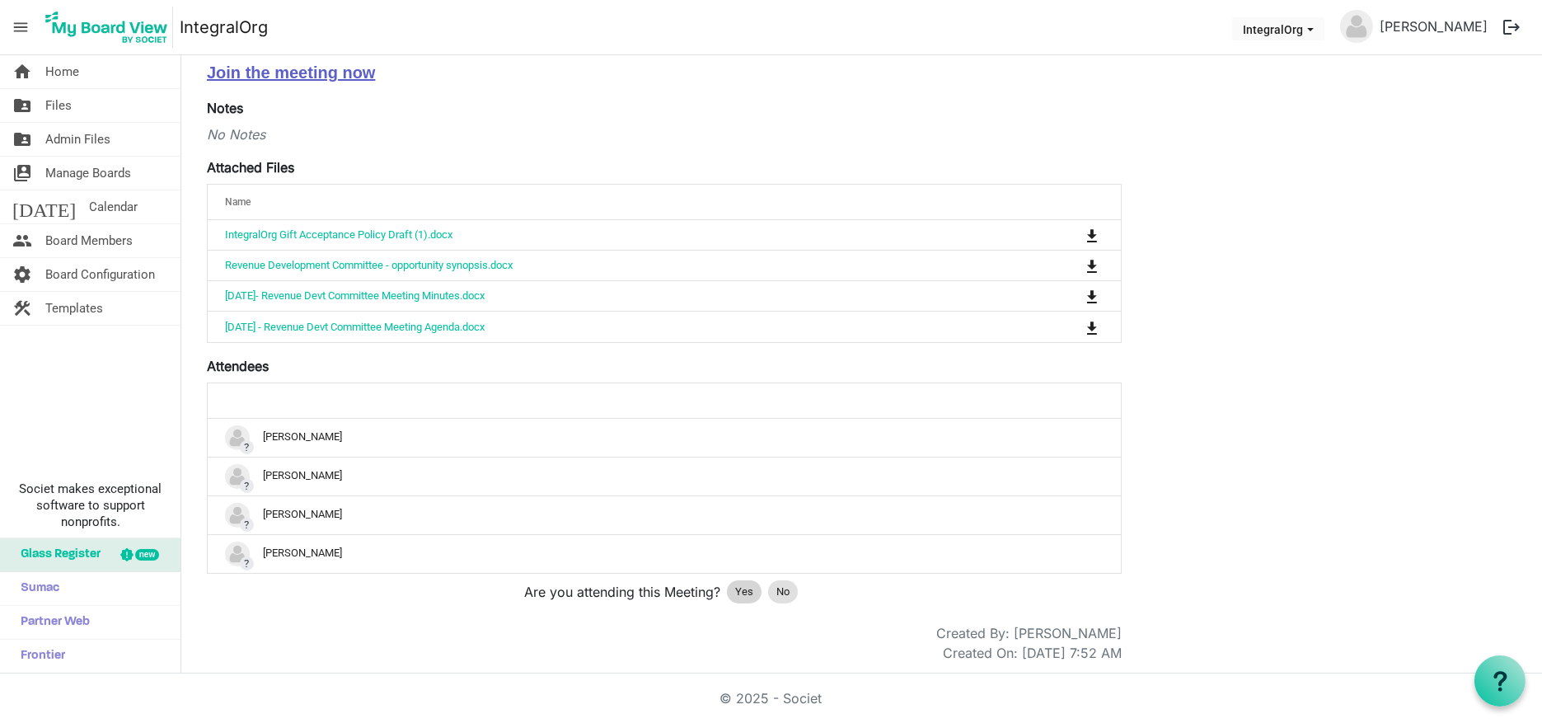
click at [745, 580] on div "Yes" at bounding box center [744, 591] width 35 height 23
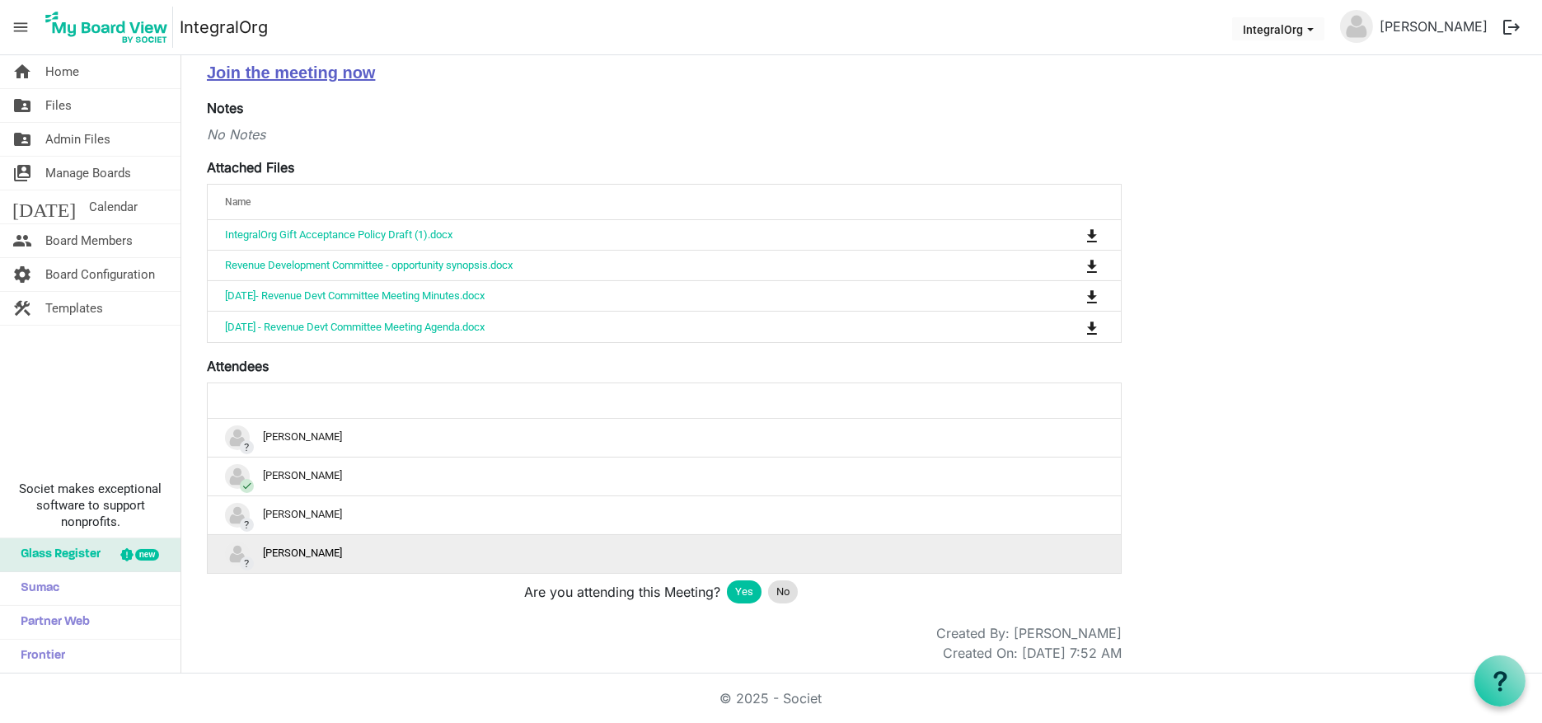
scroll to position [0, 0]
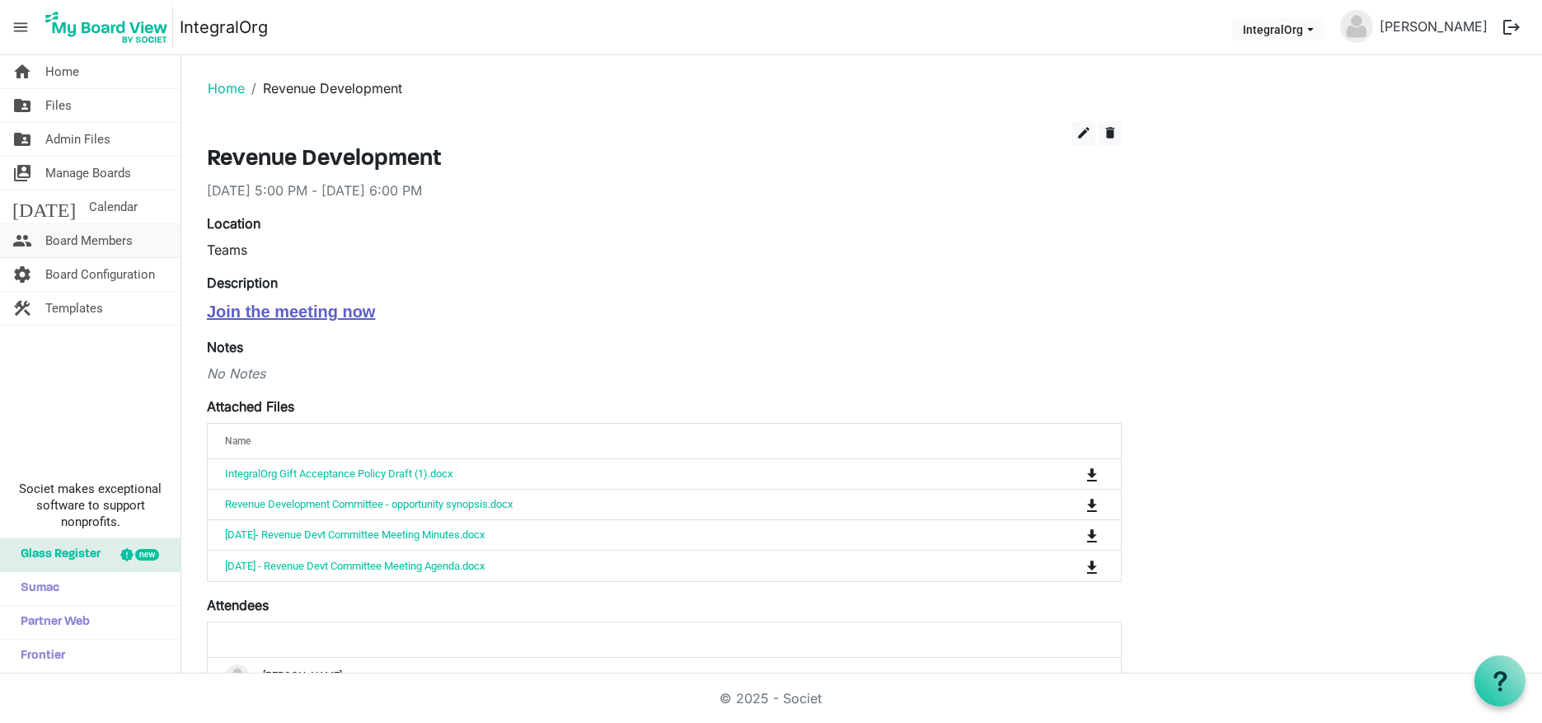
click at [82, 236] on span "Board Members" at bounding box center [88, 240] width 87 height 33
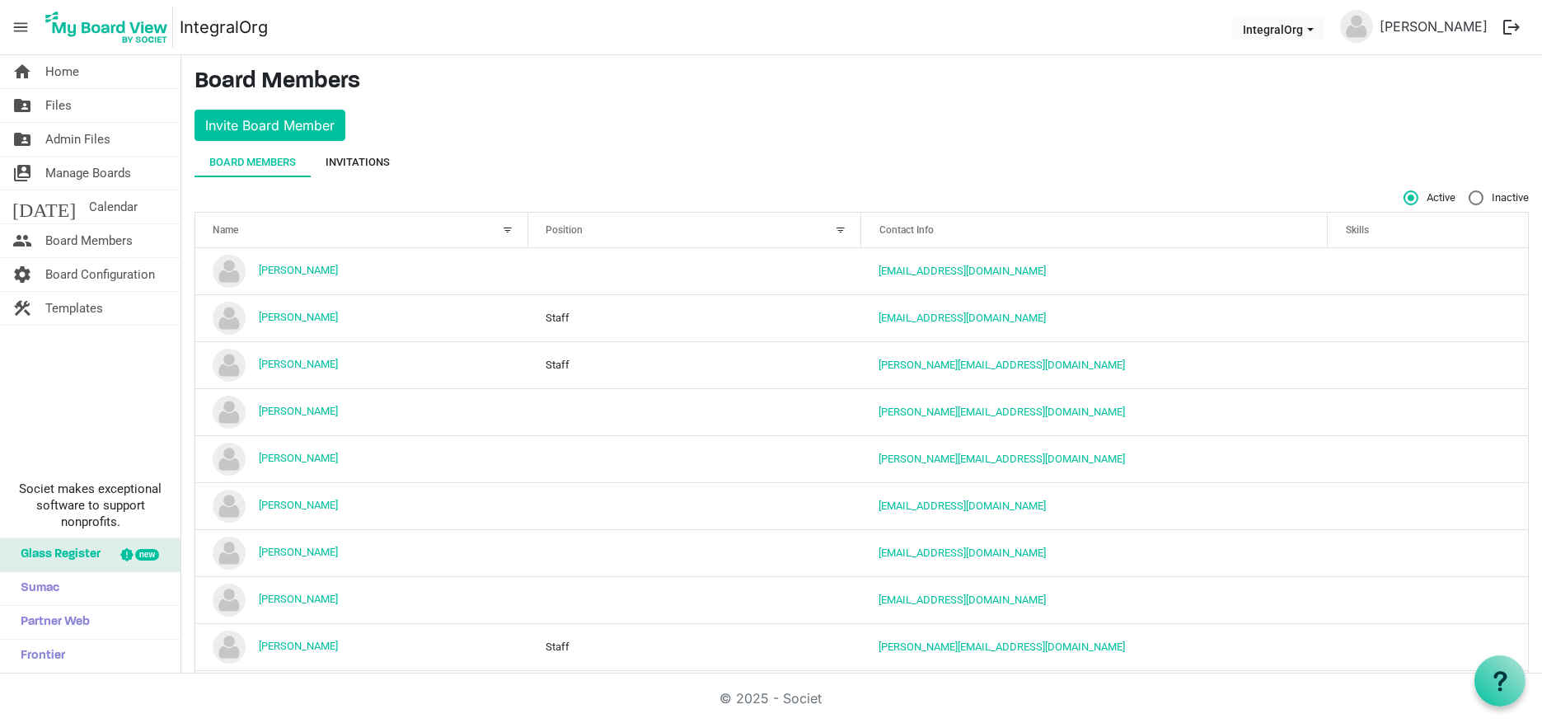
click at [334, 159] on div "Invitations" at bounding box center [358, 162] width 64 height 16
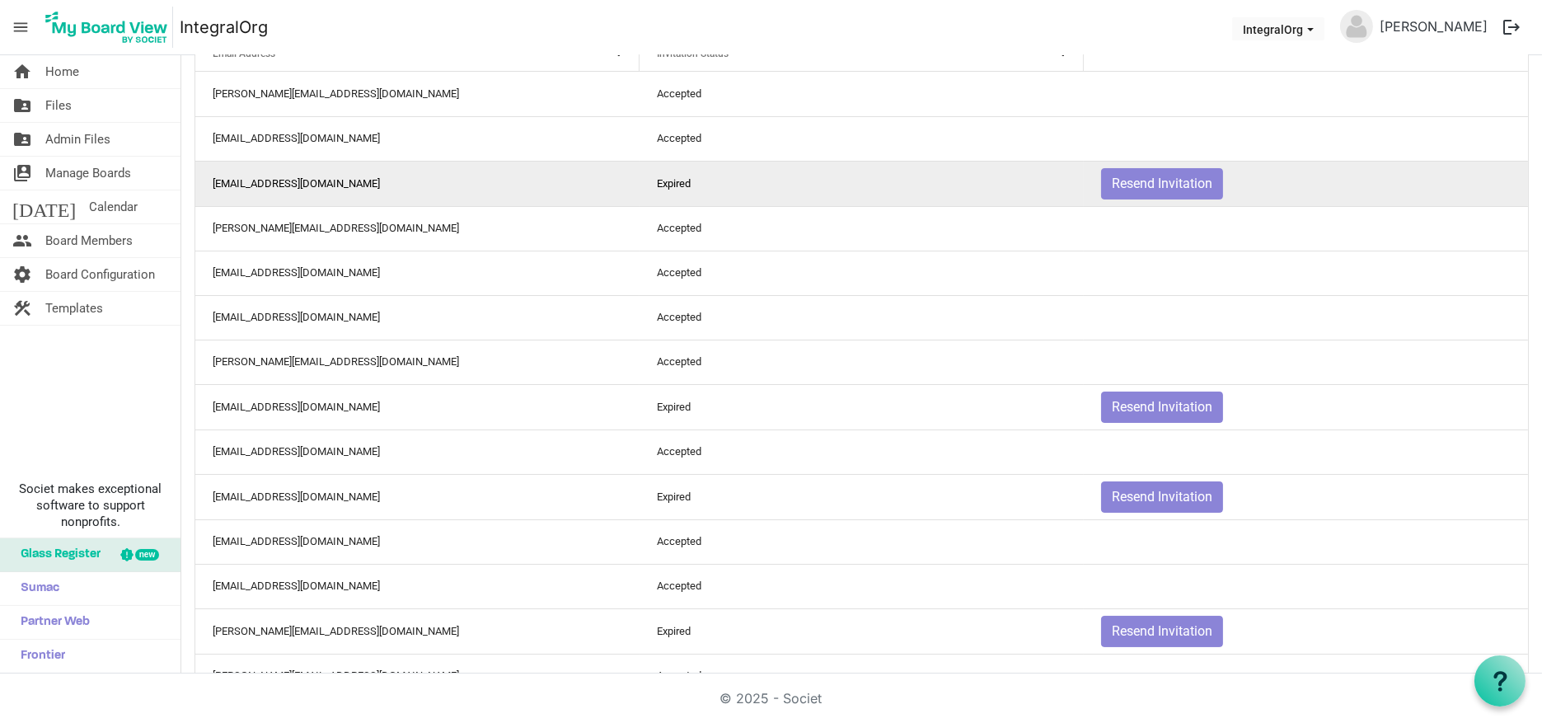
scroll to position [206, 0]
